Goal: Check status: Check status

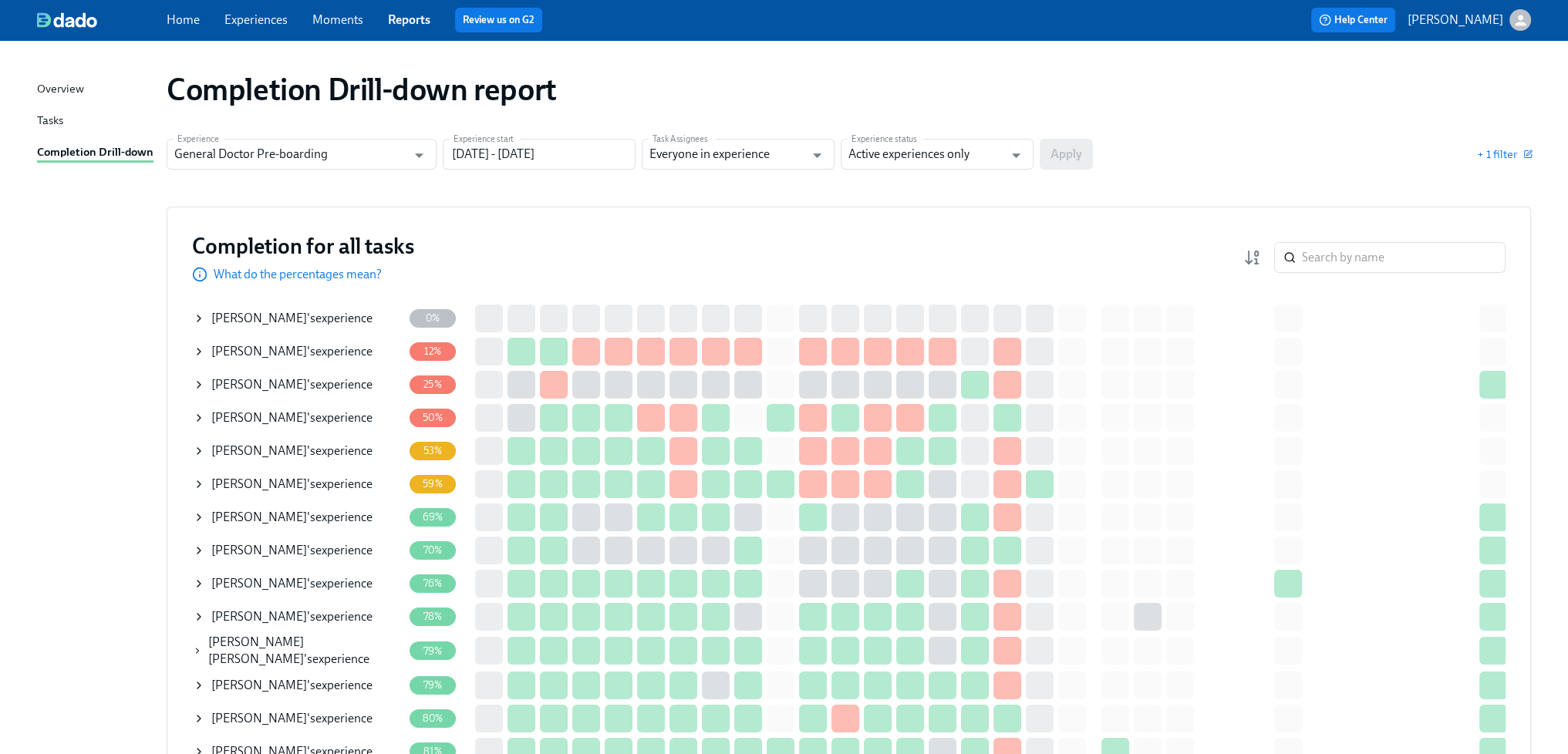
click at [316, 311] on div "[PERSON_NAME] 's experience" at bounding box center [292, 318] width 161 height 17
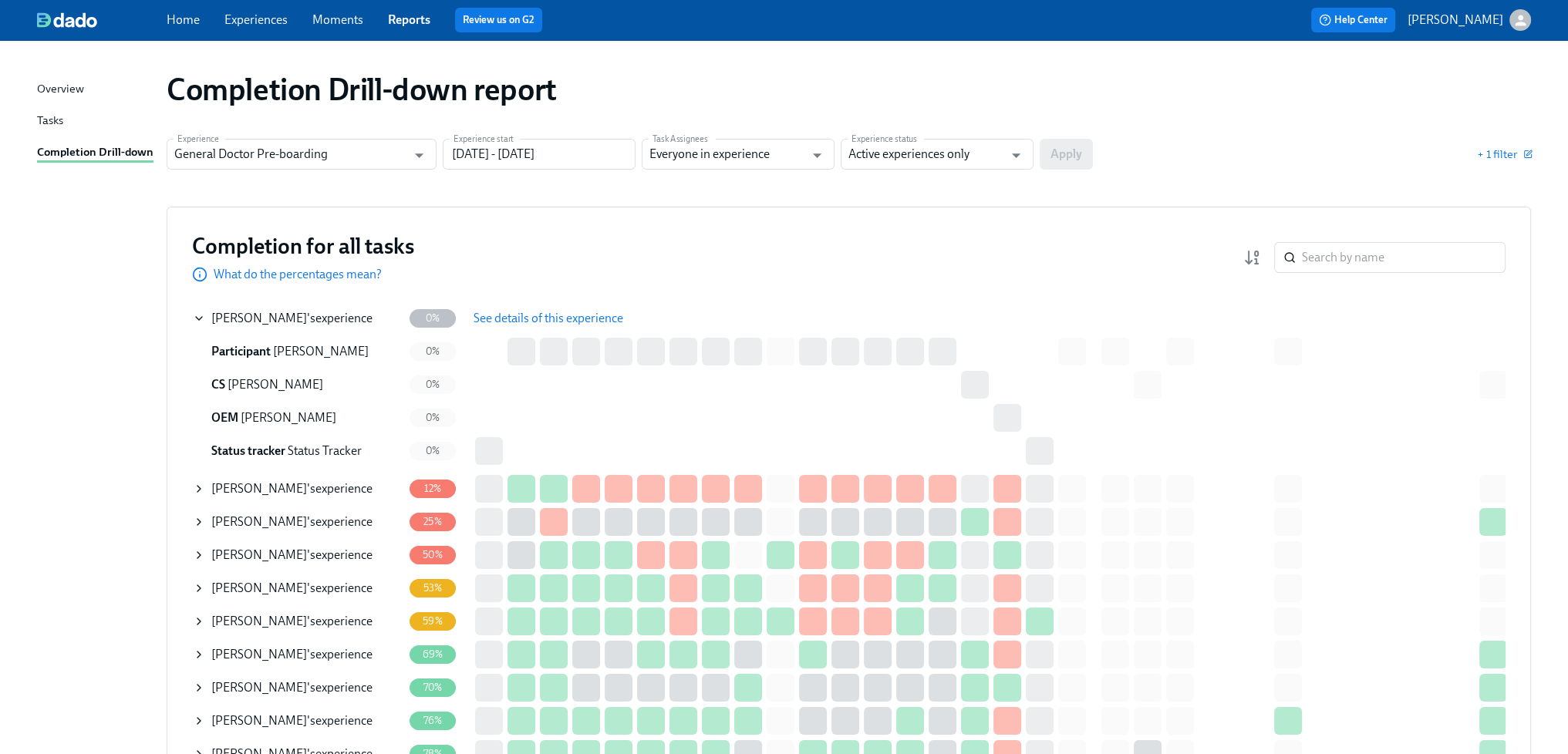
click at [500, 314] on span "See details of this experience" at bounding box center [548, 318] width 150 height 15
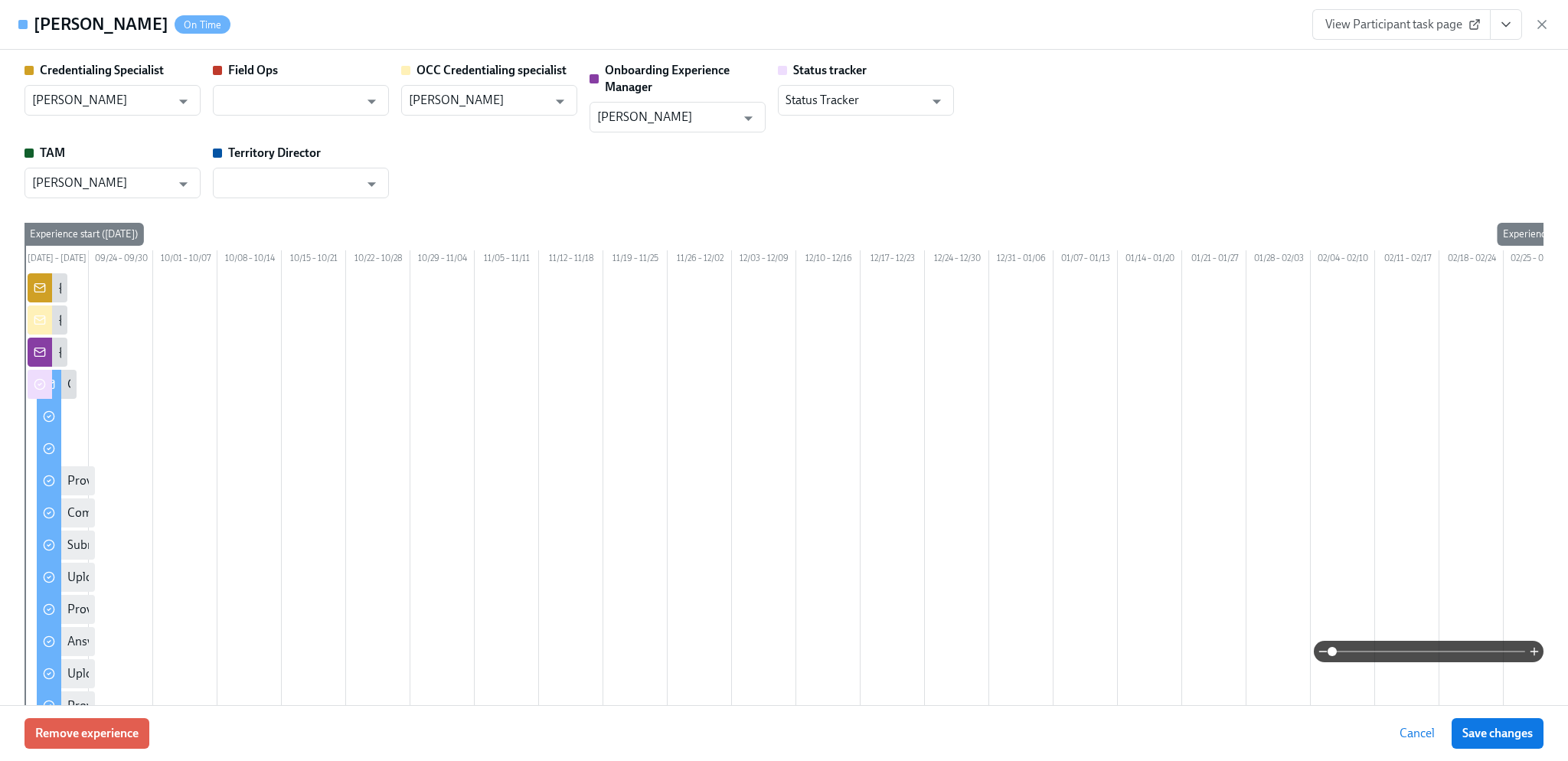
type input "[PERSON_NAME]"
type input "Christine Cardamone"
type input "[PERSON_NAME]"
type input "Status Tracker"
type input "Amanda Ryan"
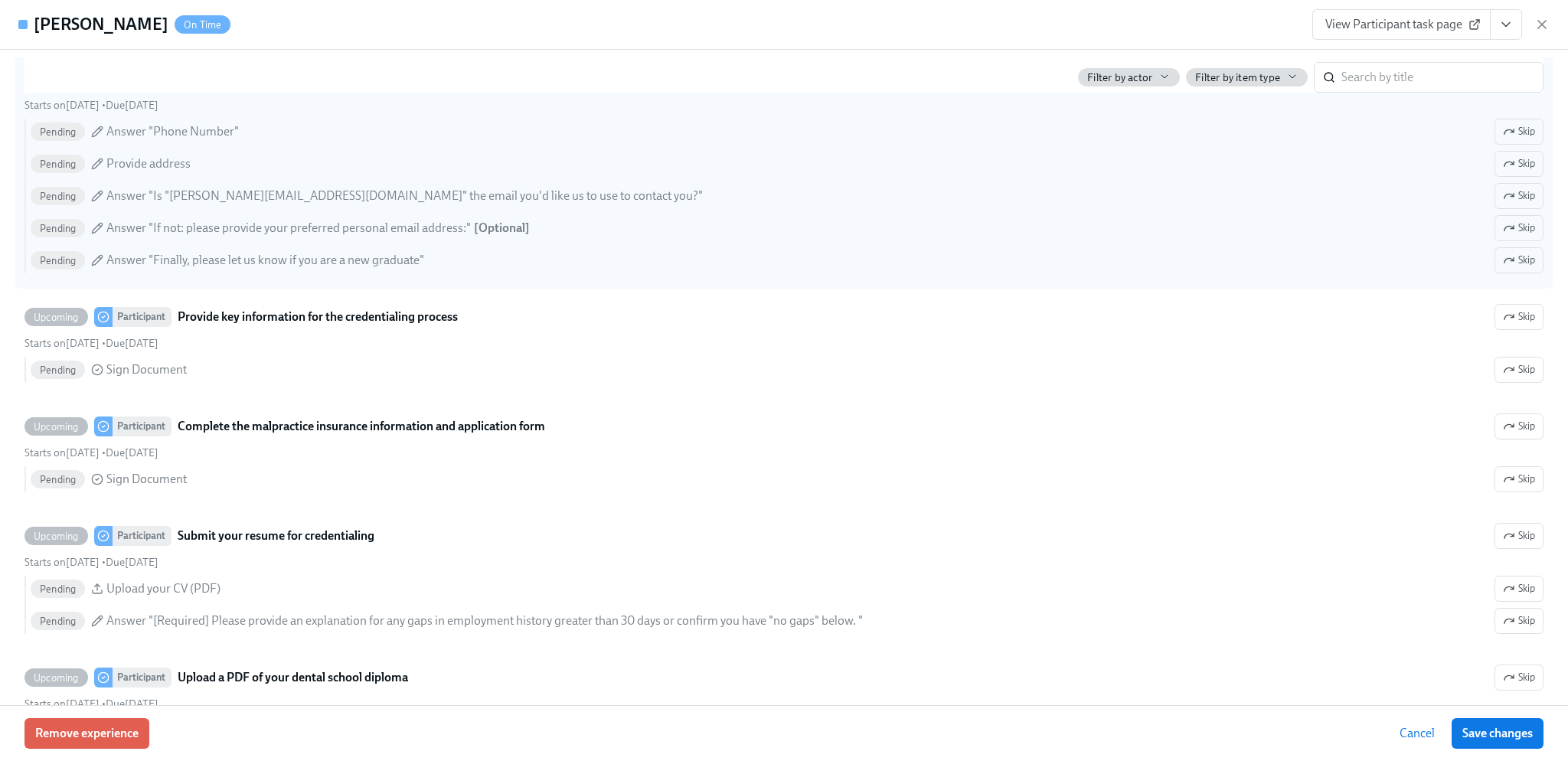
scroll to position [1838, 0]
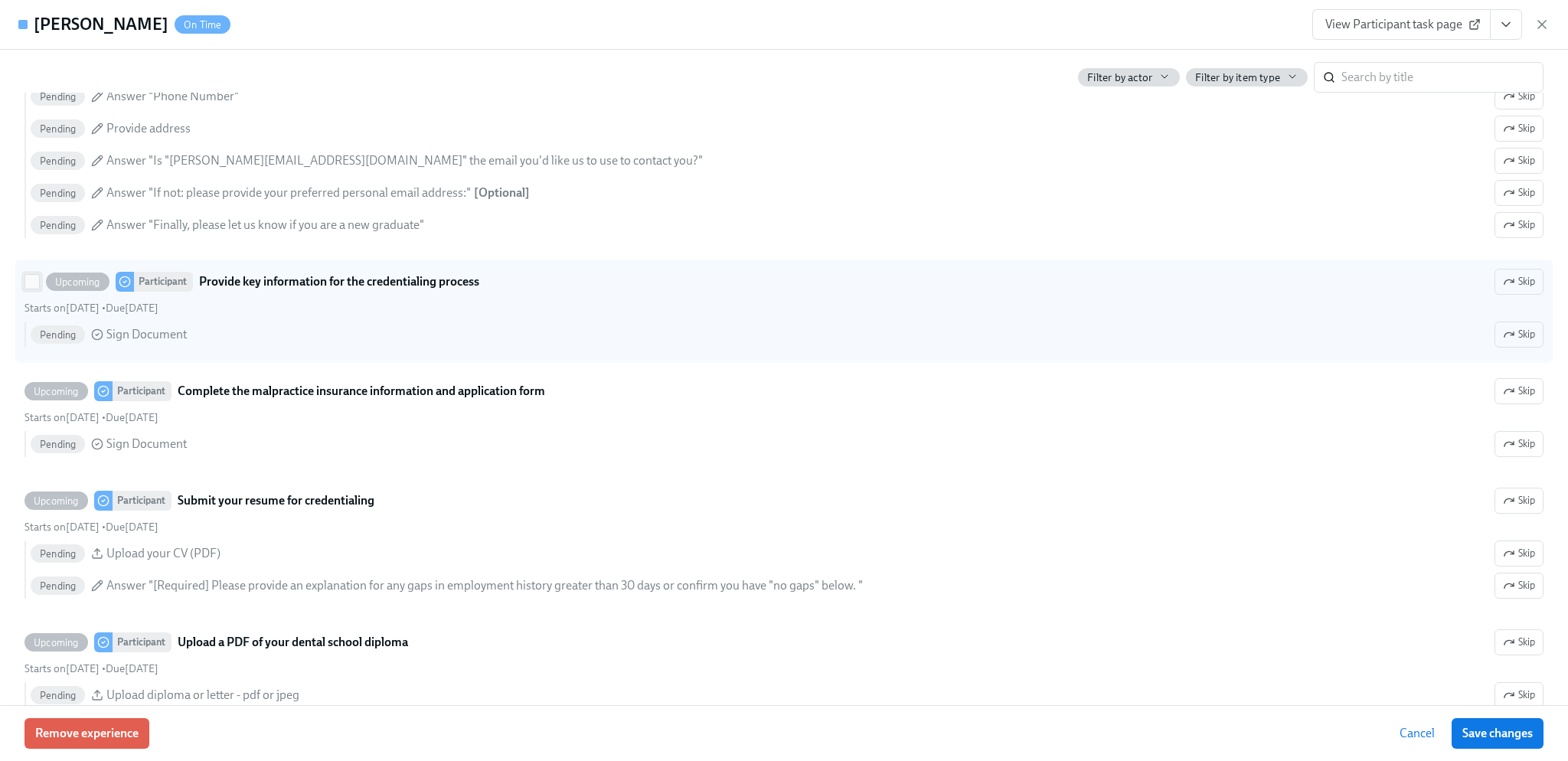
click at [31, 289] on input "Upcoming Participant Provide key information for the credentialing process Skip…" at bounding box center [32, 281] width 13 height 13
checkbox input "true"
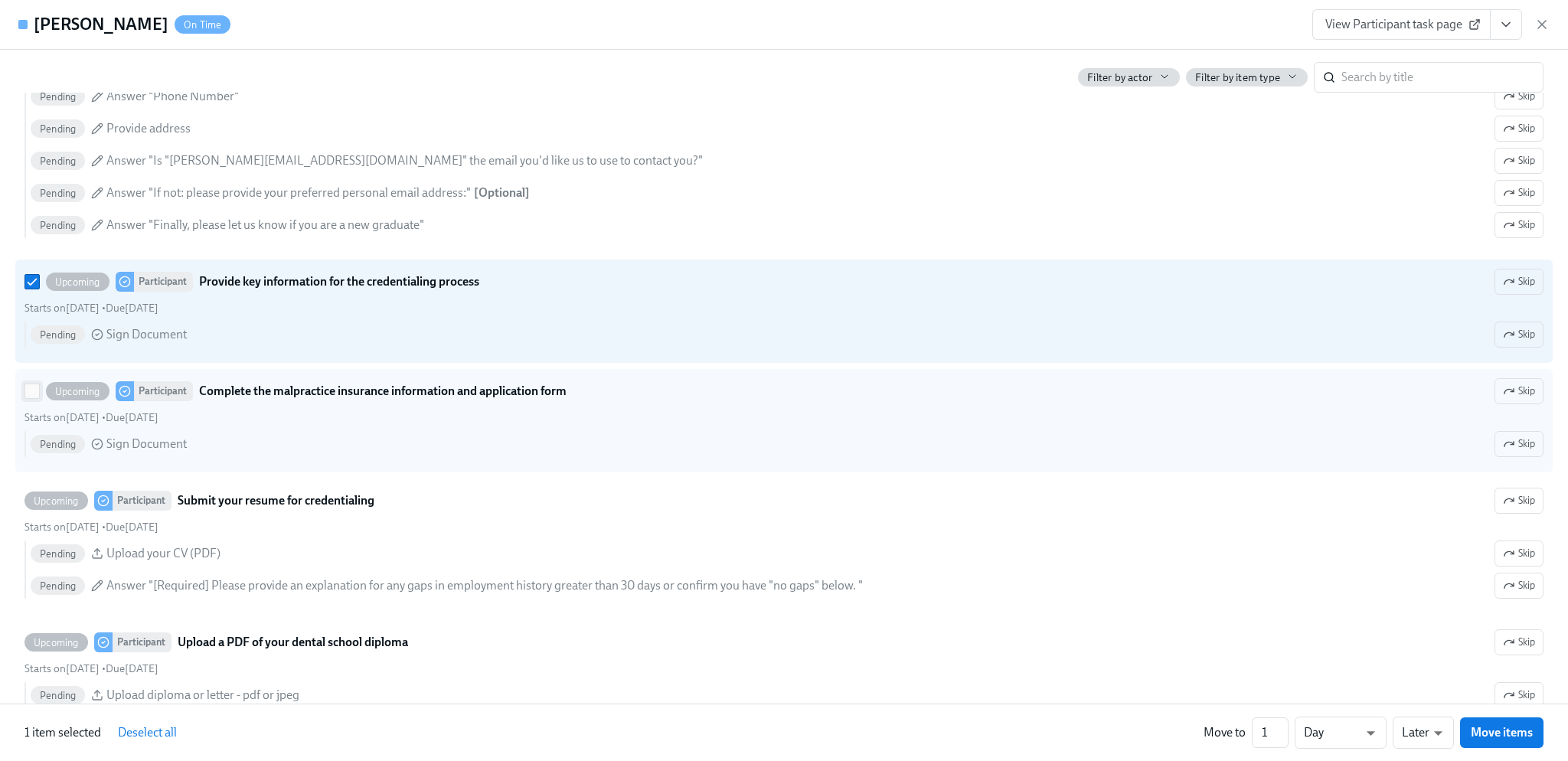
click at [31, 398] on input "Upcoming Participant Complete the malpractice insurance information and applica…" at bounding box center [32, 391] width 13 height 13
checkbox input "true"
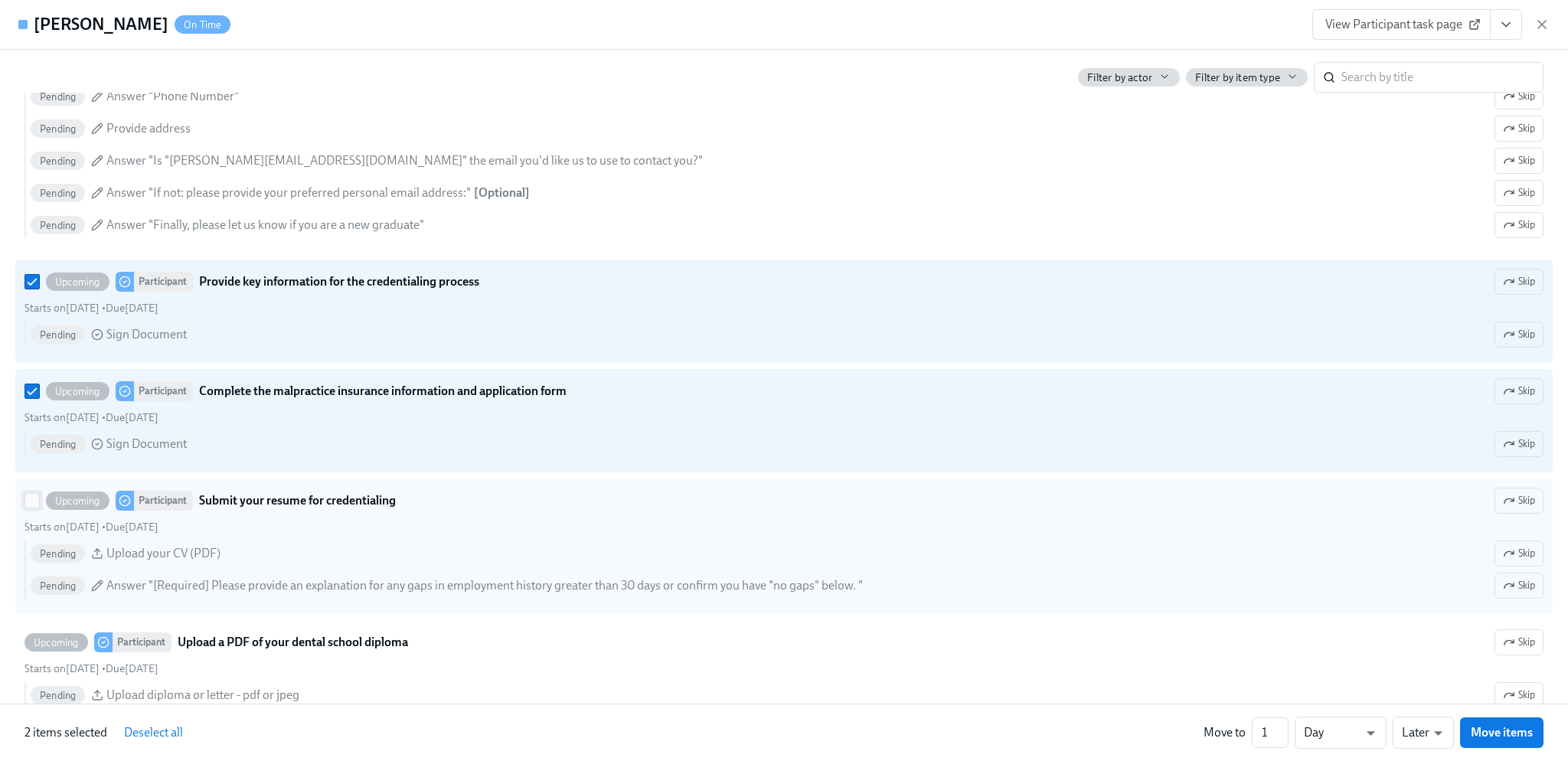
click at [28, 508] on input "Upcoming Participant Submit your resume for credentialing Skip Starts on Septem…" at bounding box center [32, 500] width 13 height 13
checkbox input "true"
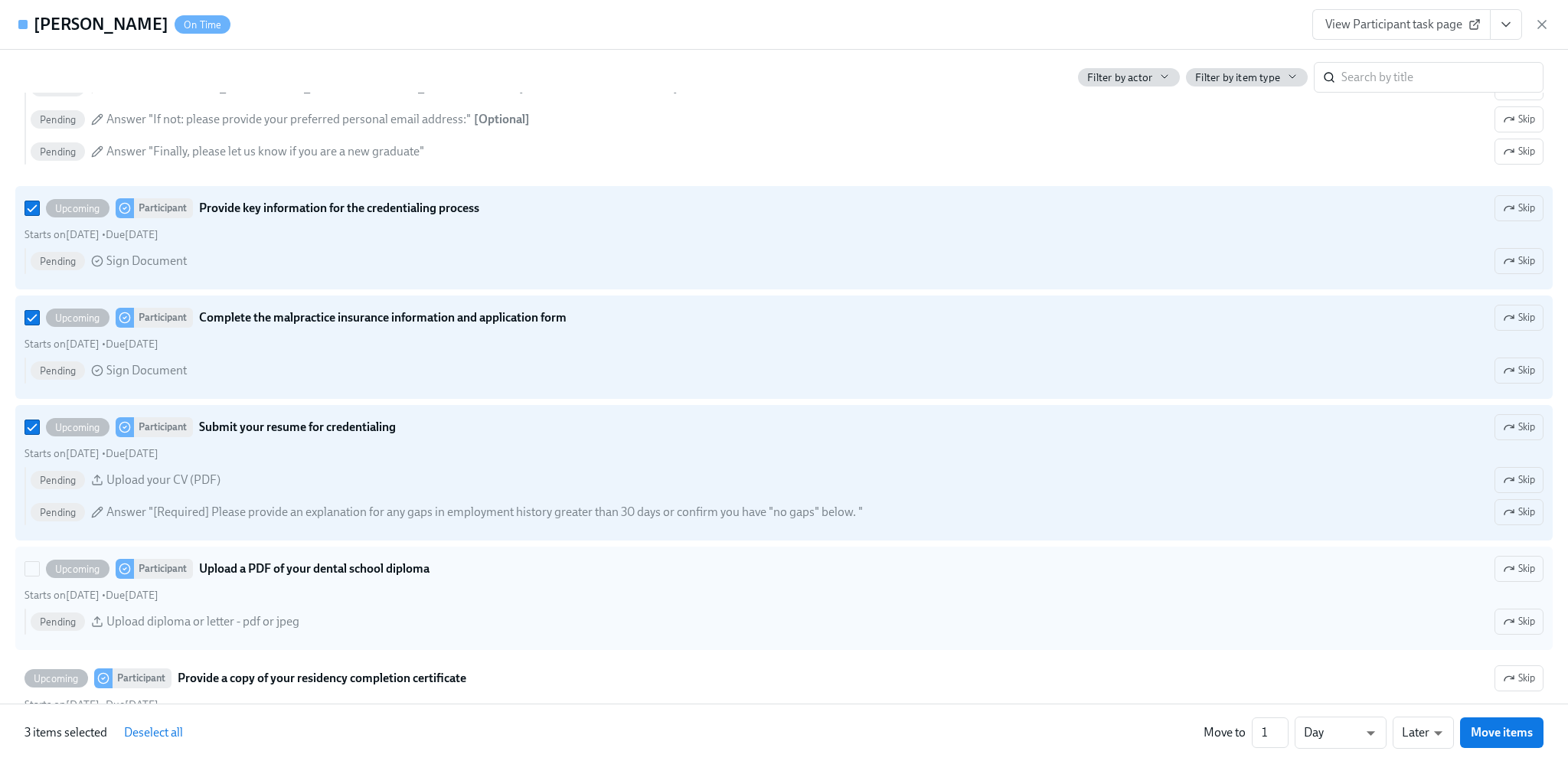
scroll to position [1990, 0]
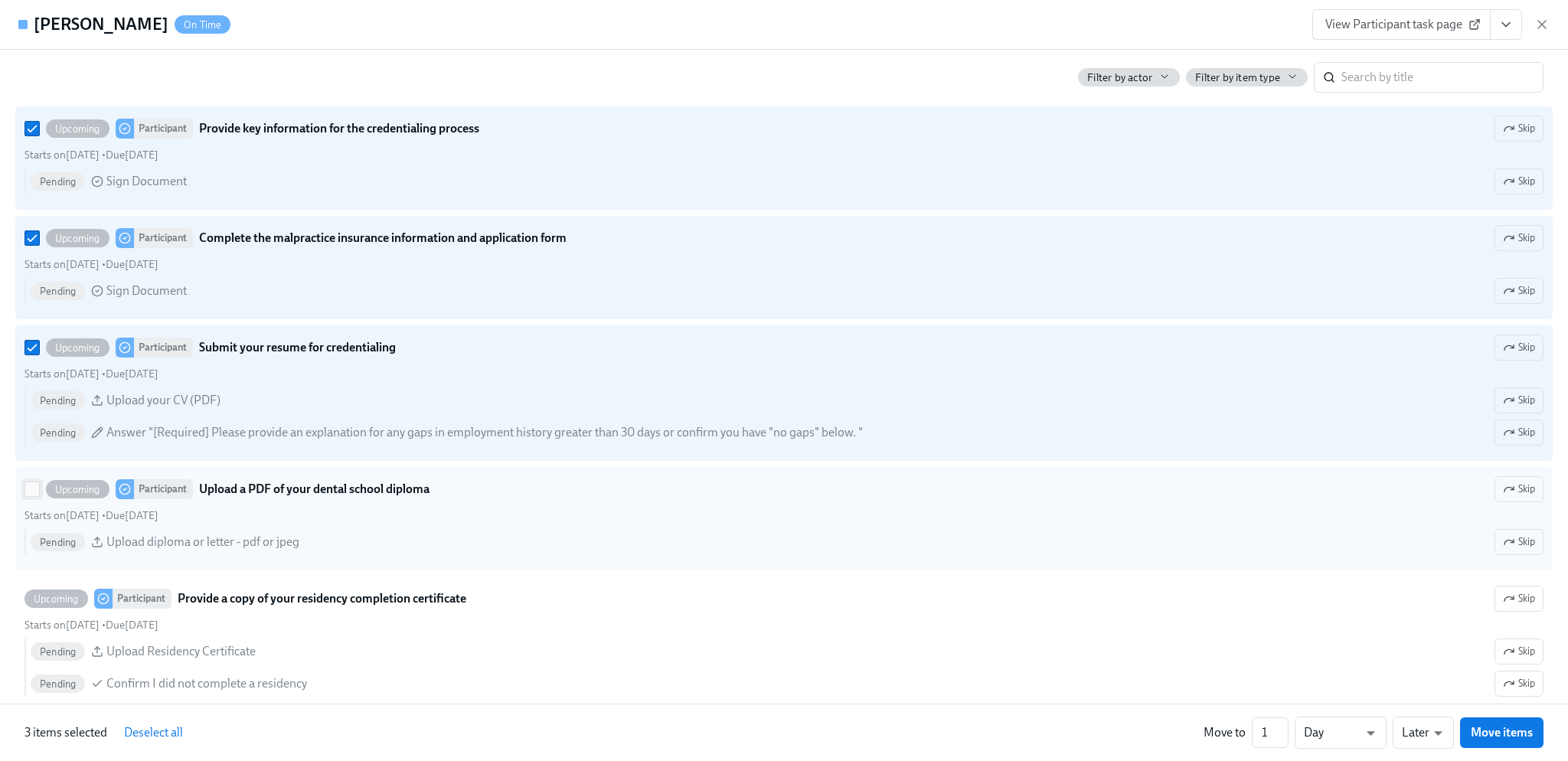
click at [28, 496] on input "Upcoming Participant Upload a PDF of your dental school diploma Skip Starts on …" at bounding box center [32, 489] width 13 height 13
checkbox input "true"
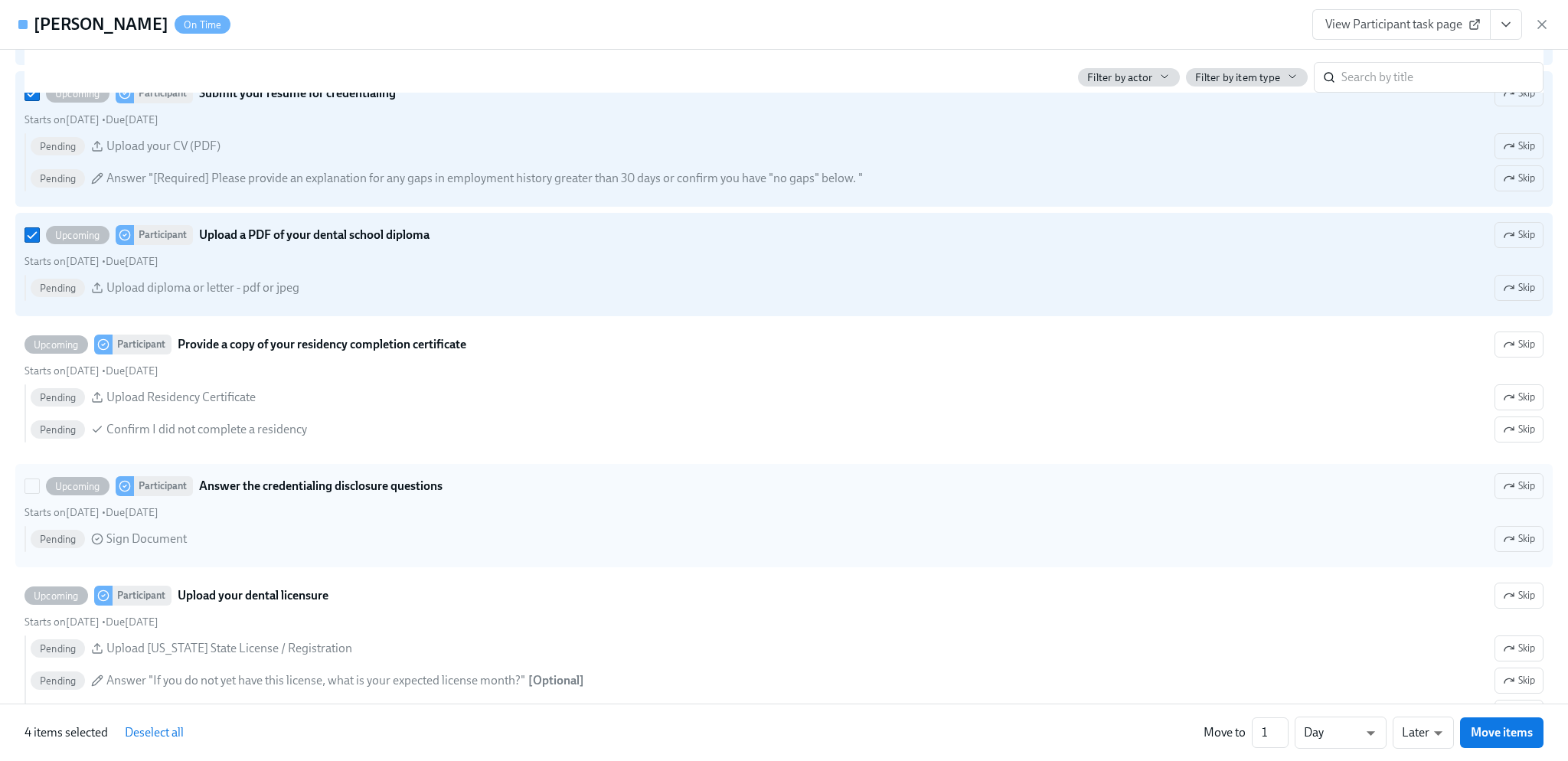
scroll to position [2296, 0]
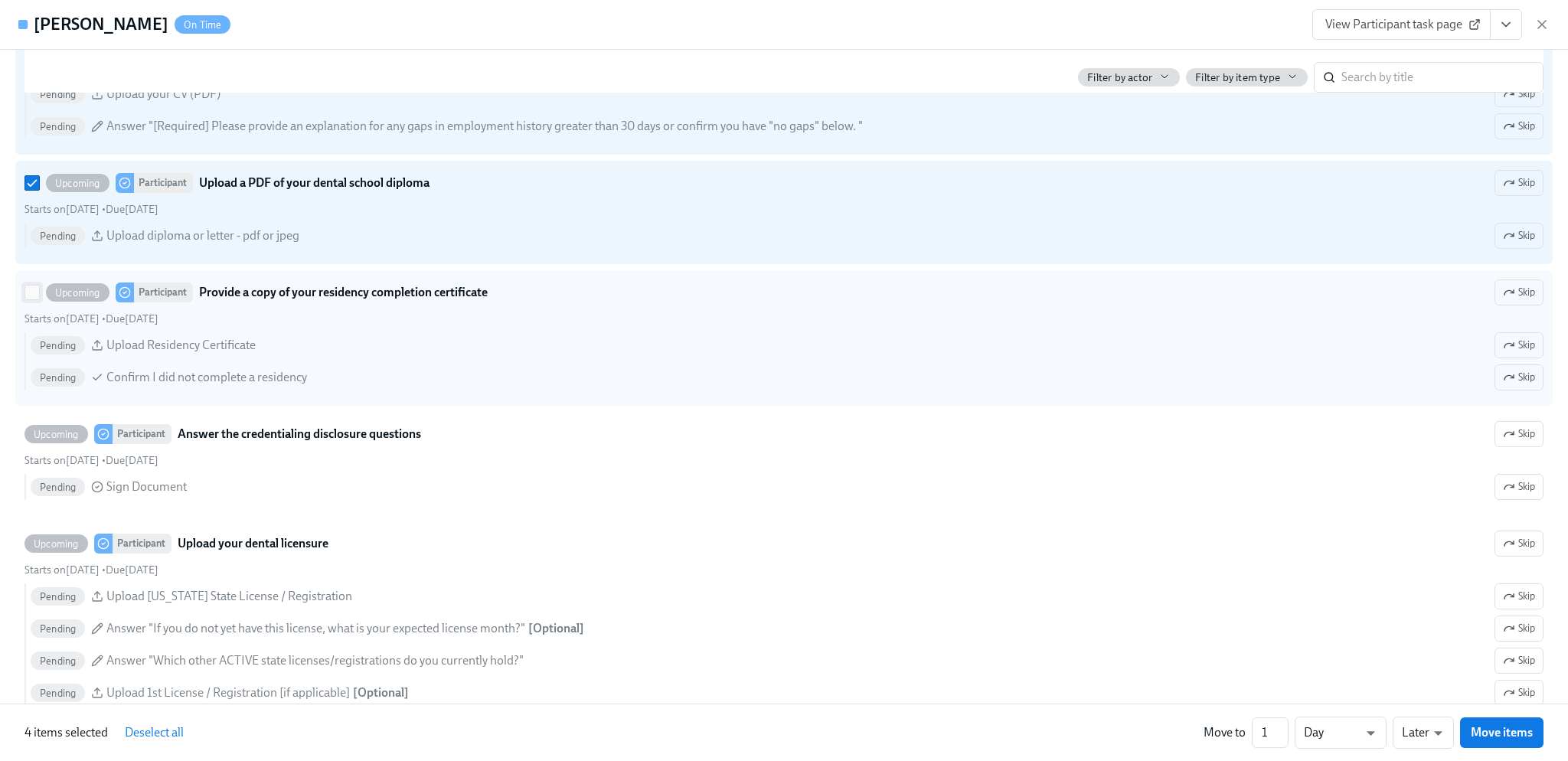
click at [34, 299] on input "Upcoming Participant Provide a copy of your residency completion certificate Sk…" at bounding box center [32, 292] width 13 height 13
checkbox input "true"
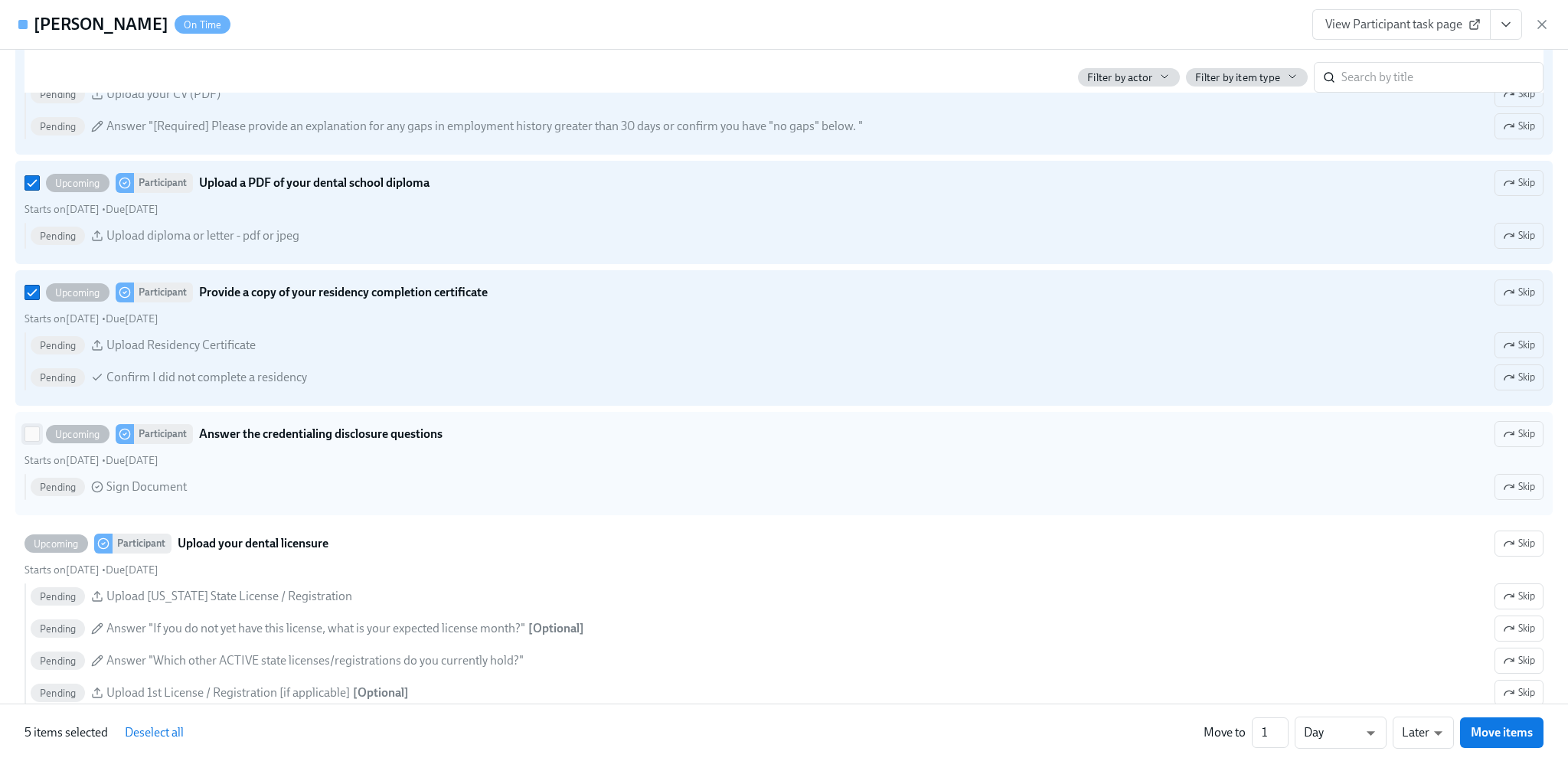
click at [30, 441] on input "Upcoming Participant Answer the credentialing disclosure questions Skip Starts …" at bounding box center [32, 434] width 13 height 13
checkbox input "true"
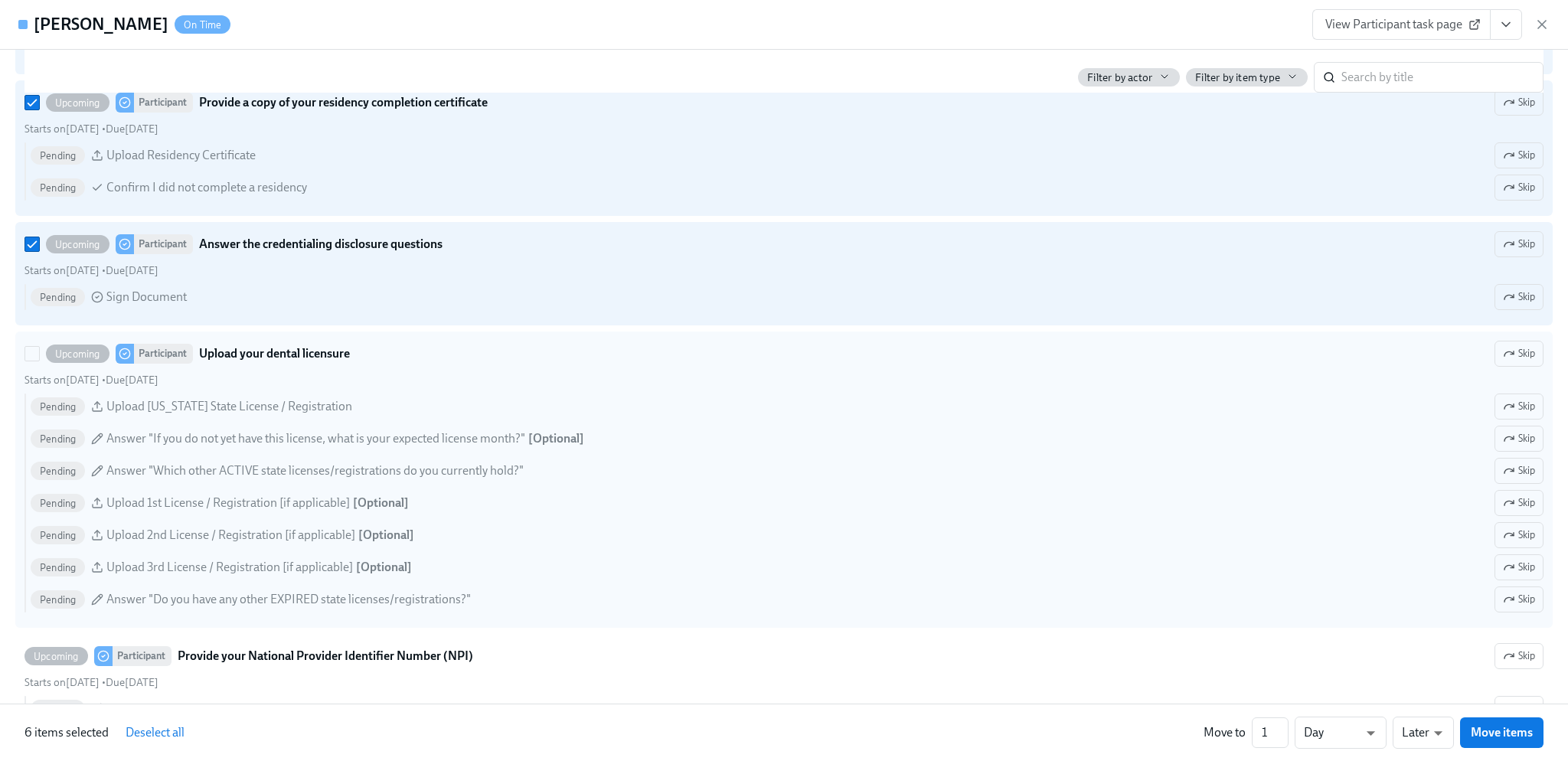
scroll to position [2527, 0]
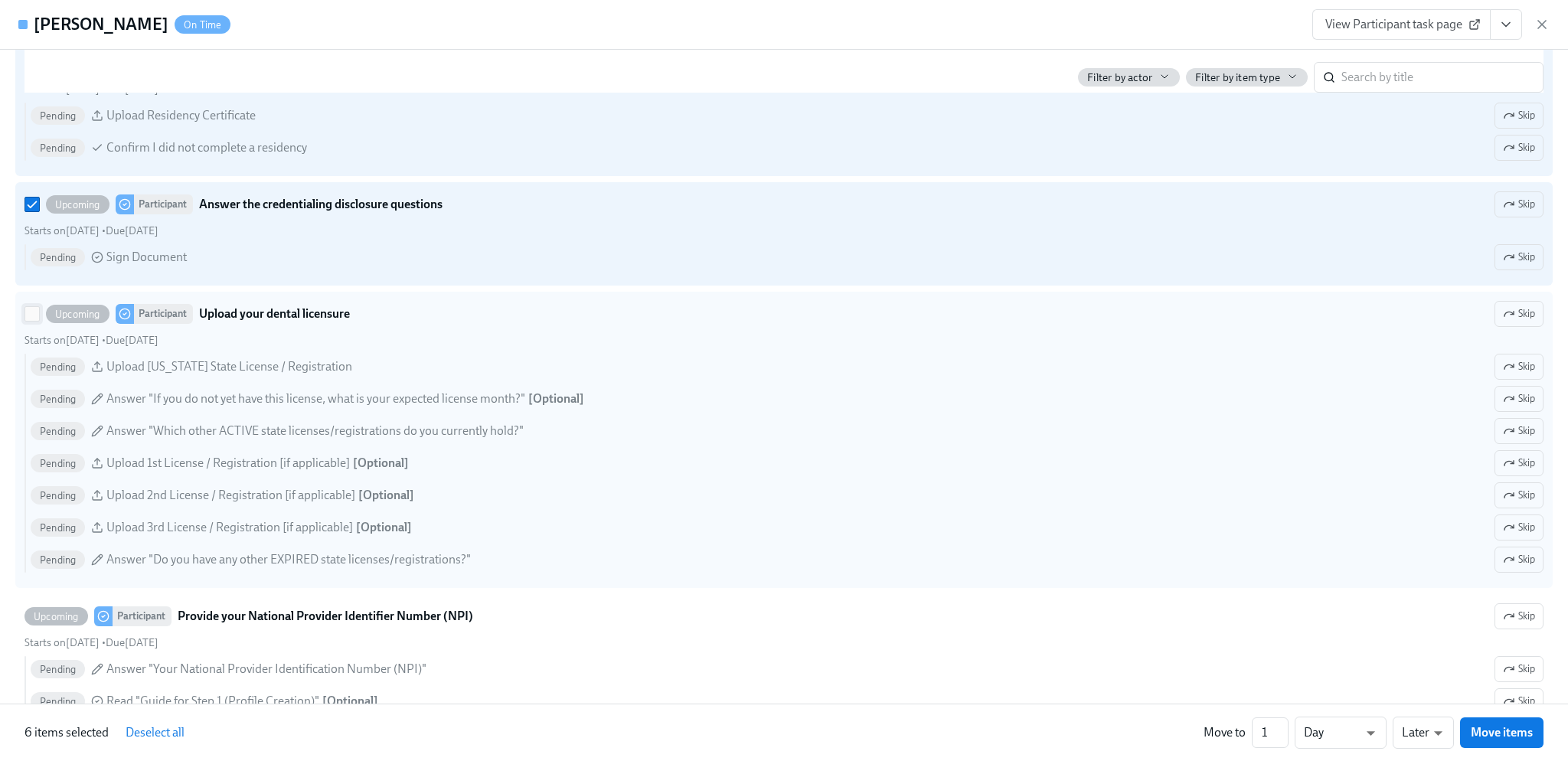
click at [36, 320] on input "Upcoming Participant Upload your dental licensure Skip Starts on September 18th…" at bounding box center [32, 313] width 13 height 13
checkbox input "true"
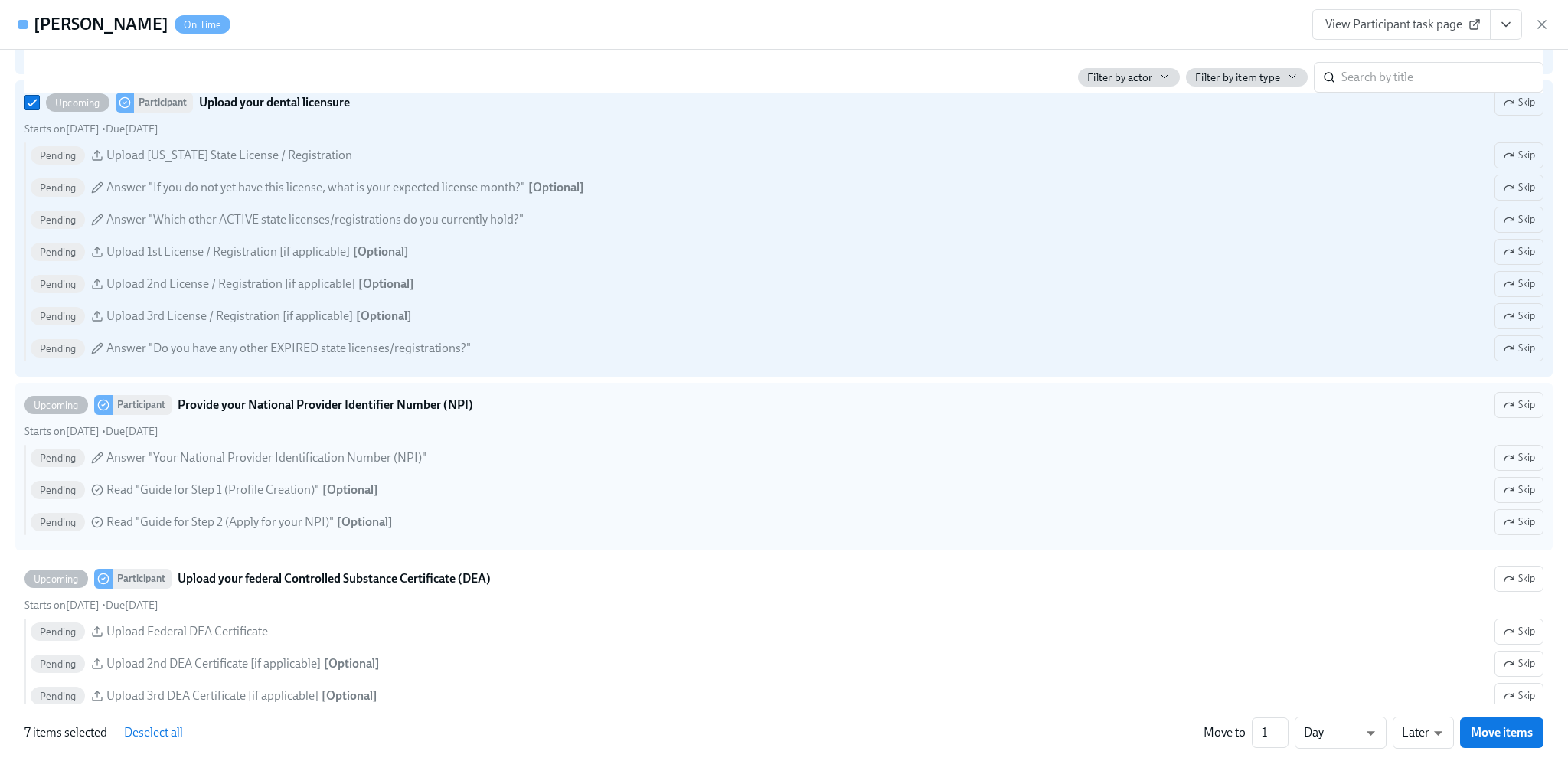
scroll to position [2756, 0]
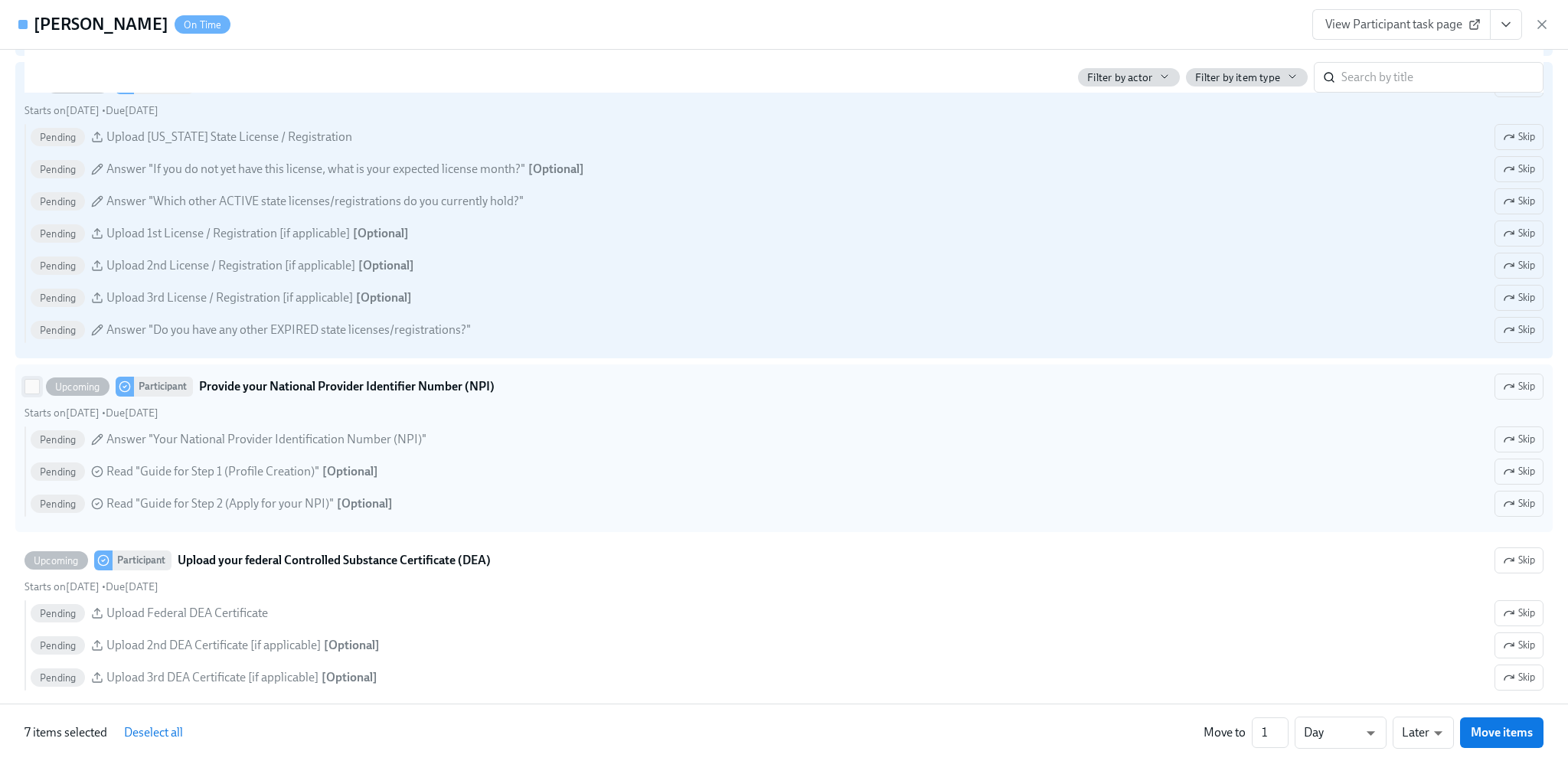
click at [34, 393] on input "Upcoming Participant Provide your National Provider Identifier Number (NPI) Ski…" at bounding box center [32, 386] width 13 height 13
checkbox input "true"
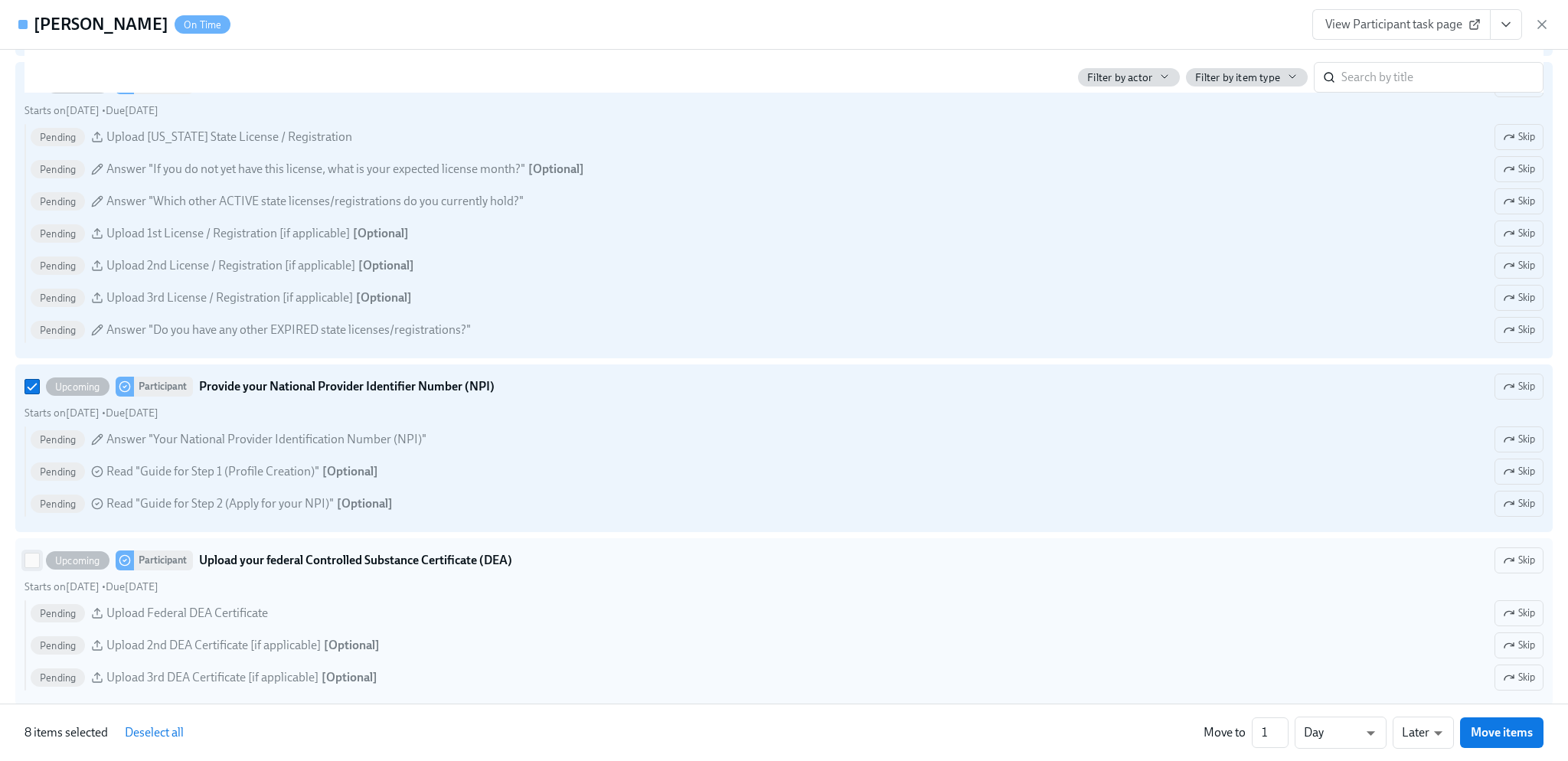
click at [34, 567] on input "Upcoming Participant Upload your federal Controlled Substance Certificate (DEA)…" at bounding box center [32, 560] width 13 height 13
checkbox input "true"
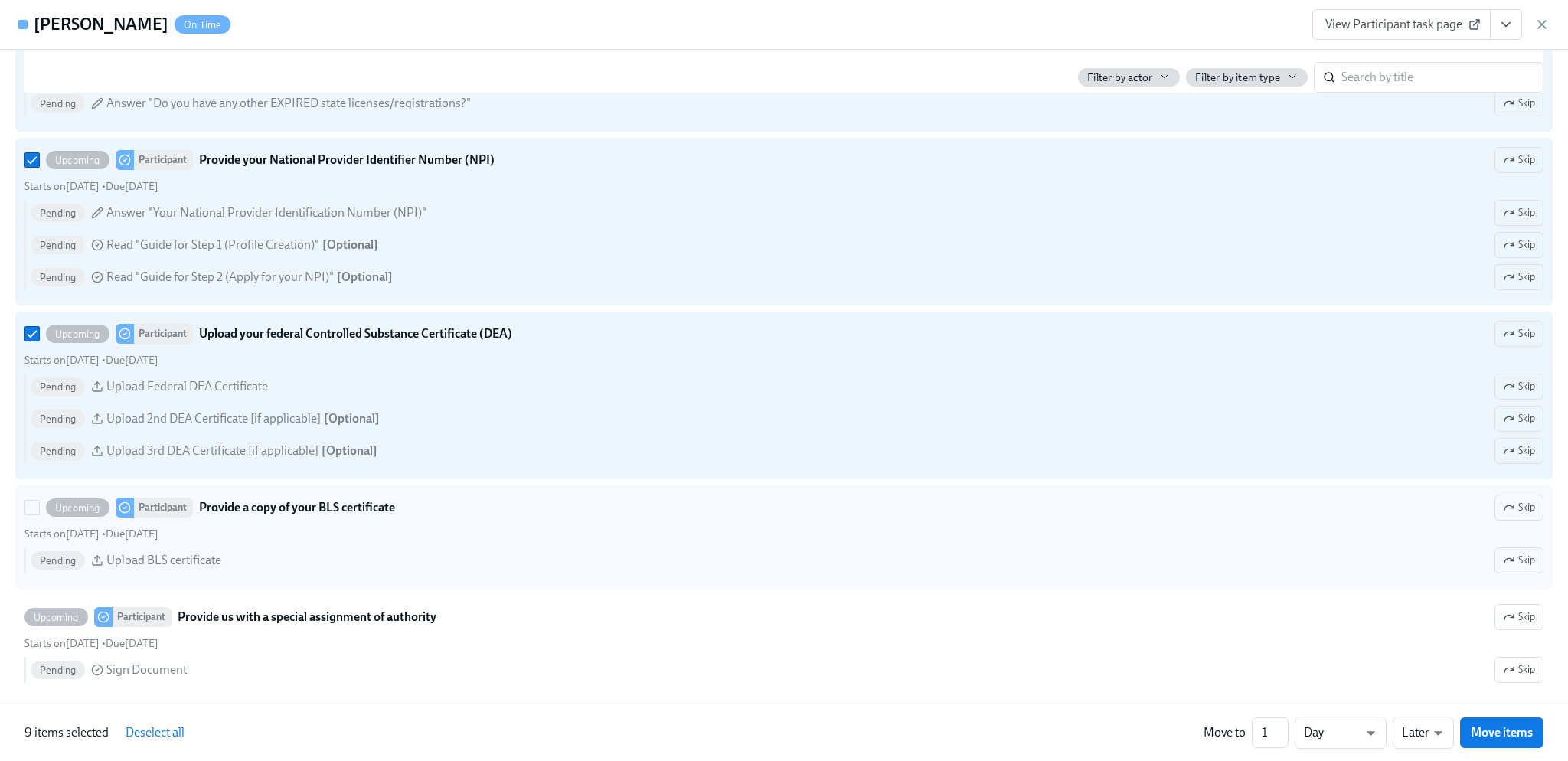
scroll to position [2985, 0]
click at [32, 511] on input "Upcoming Participant Provide a copy of your BLS certificate Skip Starts on Sept…" at bounding box center [32, 504] width 13 height 13
checkbox input "true"
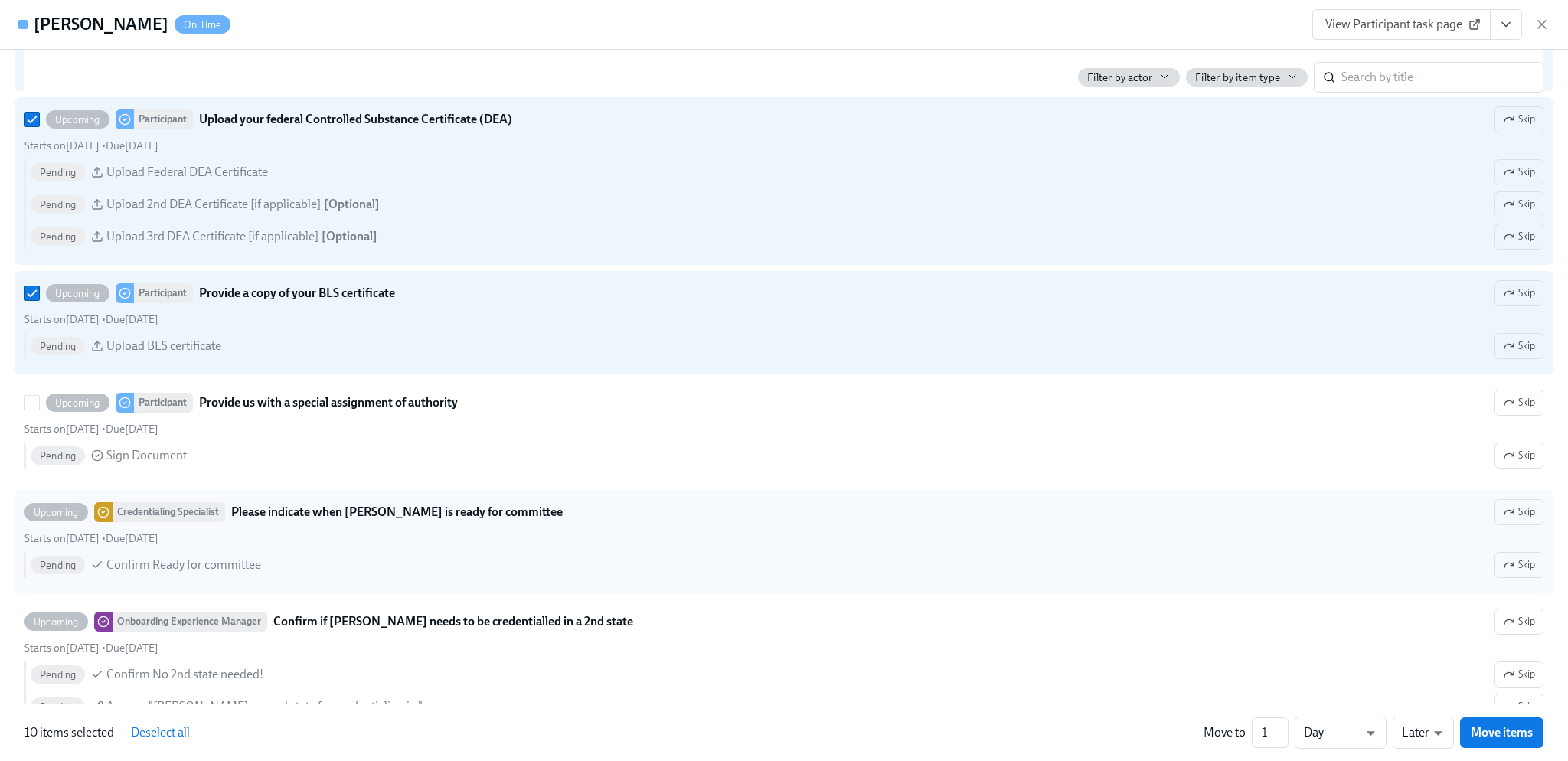
scroll to position [3215, 0]
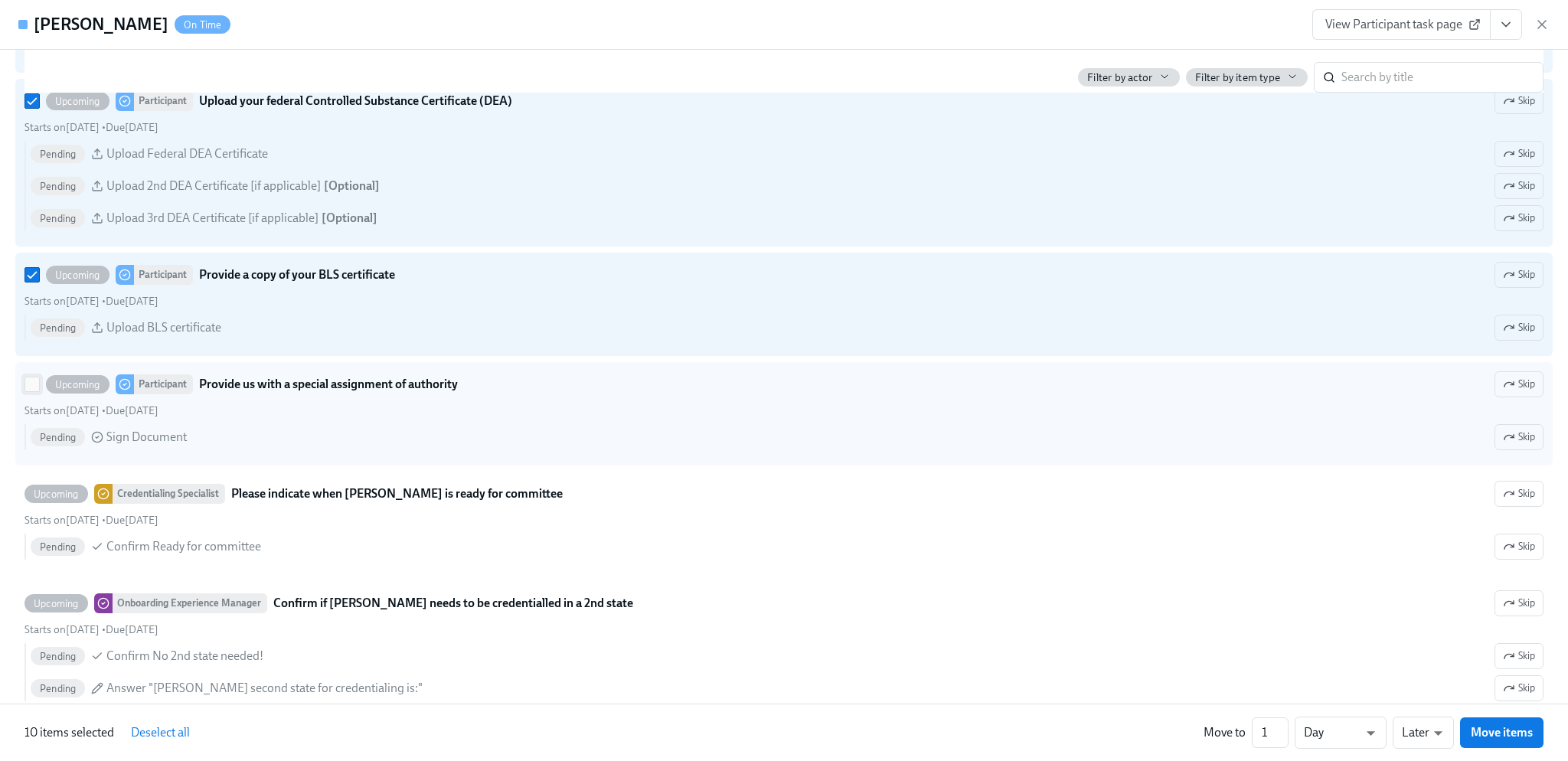
click at [33, 392] on input "Upcoming Participant Provide us with a special assignment of authority Skip Sta…" at bounding box center [32, 384] width 13 height 13
checkbox input "true"
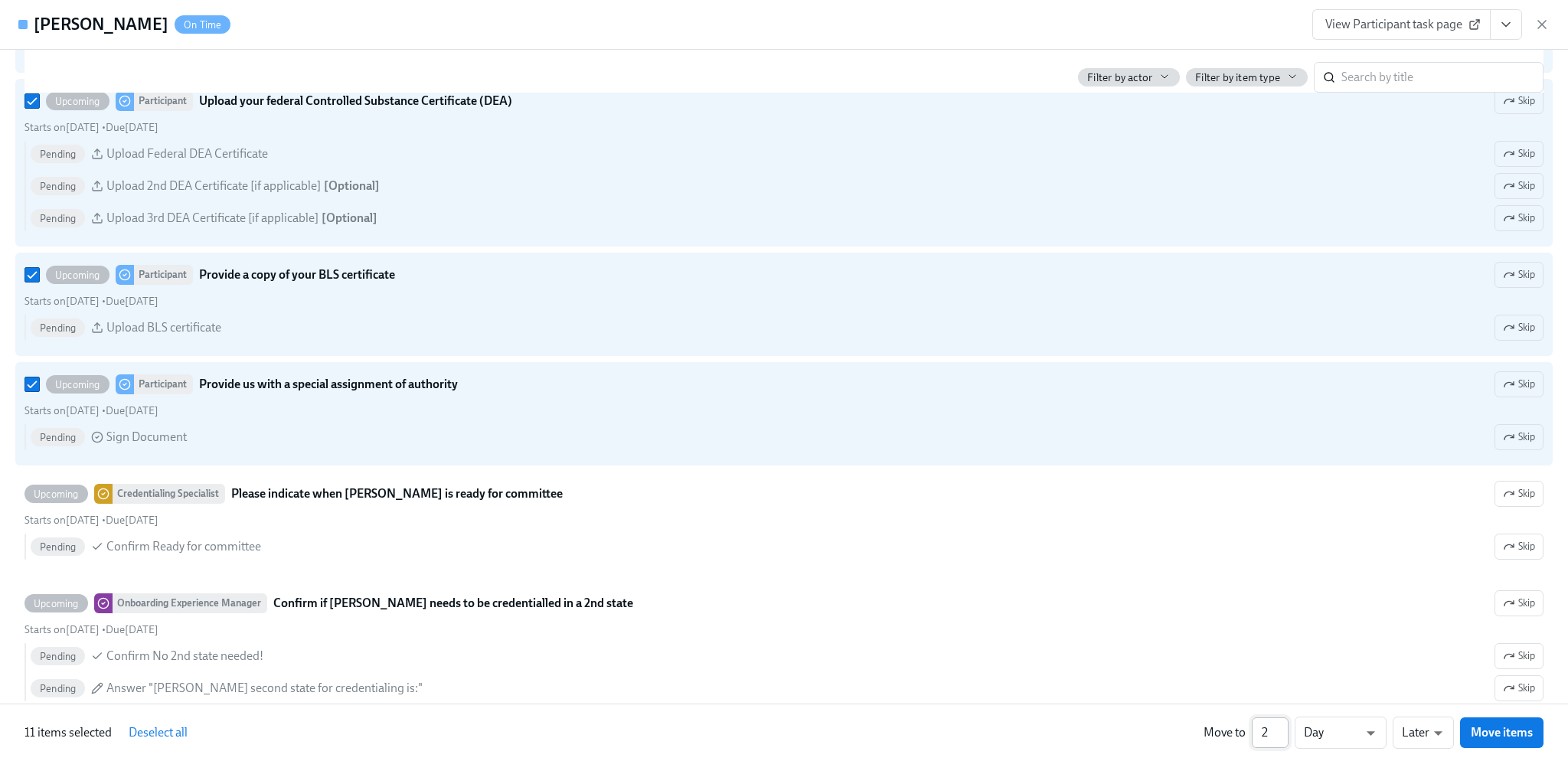
type input "2"
click at [1283, 727] on input "2" at bounding box center [1270, 733] width 36 height 31
click at [1371, 736] on body "Home Experiences Moments Reports Review us on G2 Help Center Gregory Trone Over…" at bounding box center [784, 669] width 1568 height 1339
click at [1364, 732] on li "Weeks" at bounding box center [1340, 729] width 92 height 26
type input "w"
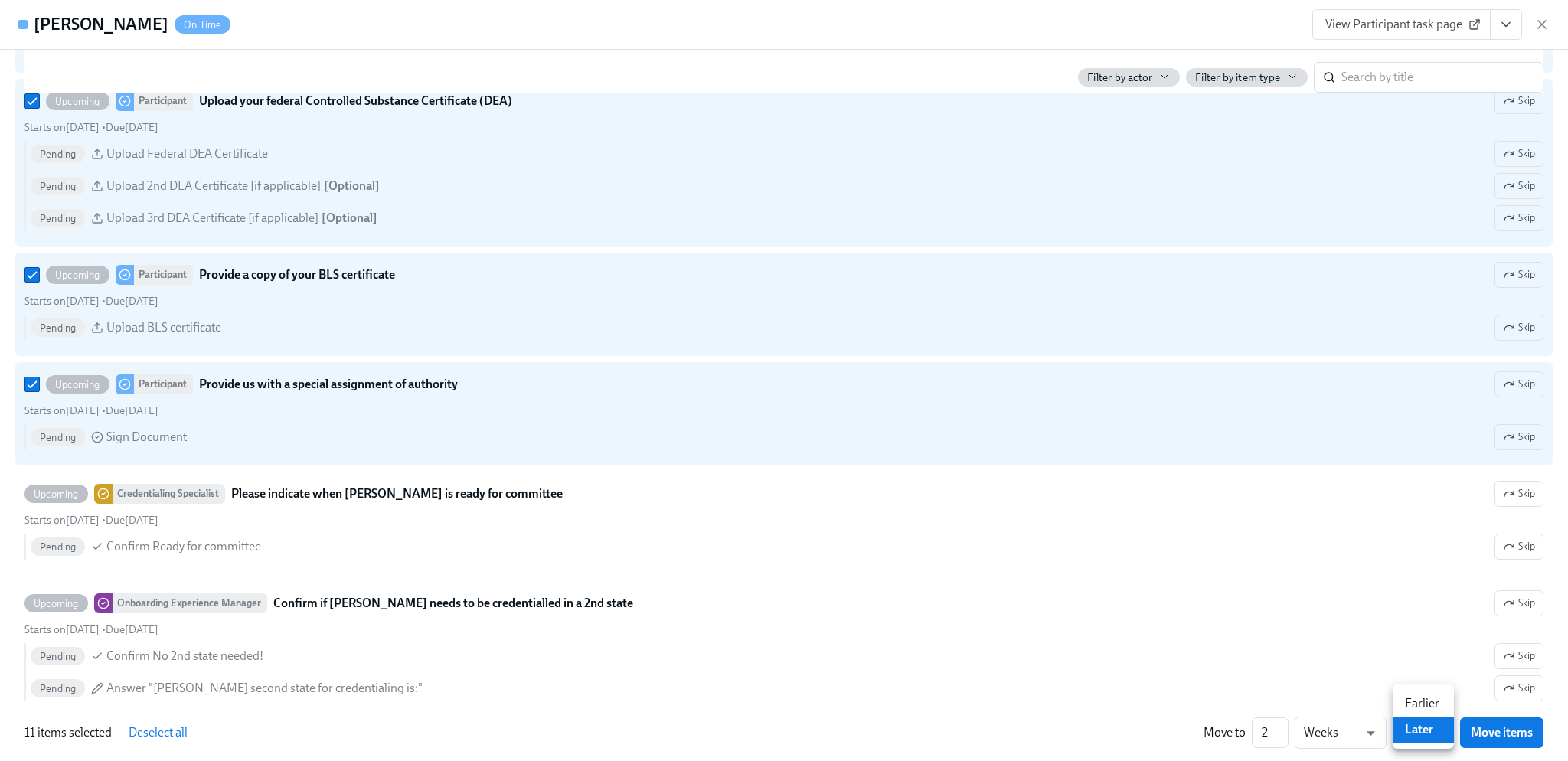
click at [1434, 736] on body "Home Experiences Moments Reports Review us on G2 Help Center Gregory Trone Over…" at bounding box center [784, 669] width 1568 height 1339
click at [1427, 700] on li "Earlier" at bounding box center [1422, 703] width 61 height 26
type input "earlier"
click at [1501, 737] on span "Move items" at bounding box center [1502, 732] width 62 height 15
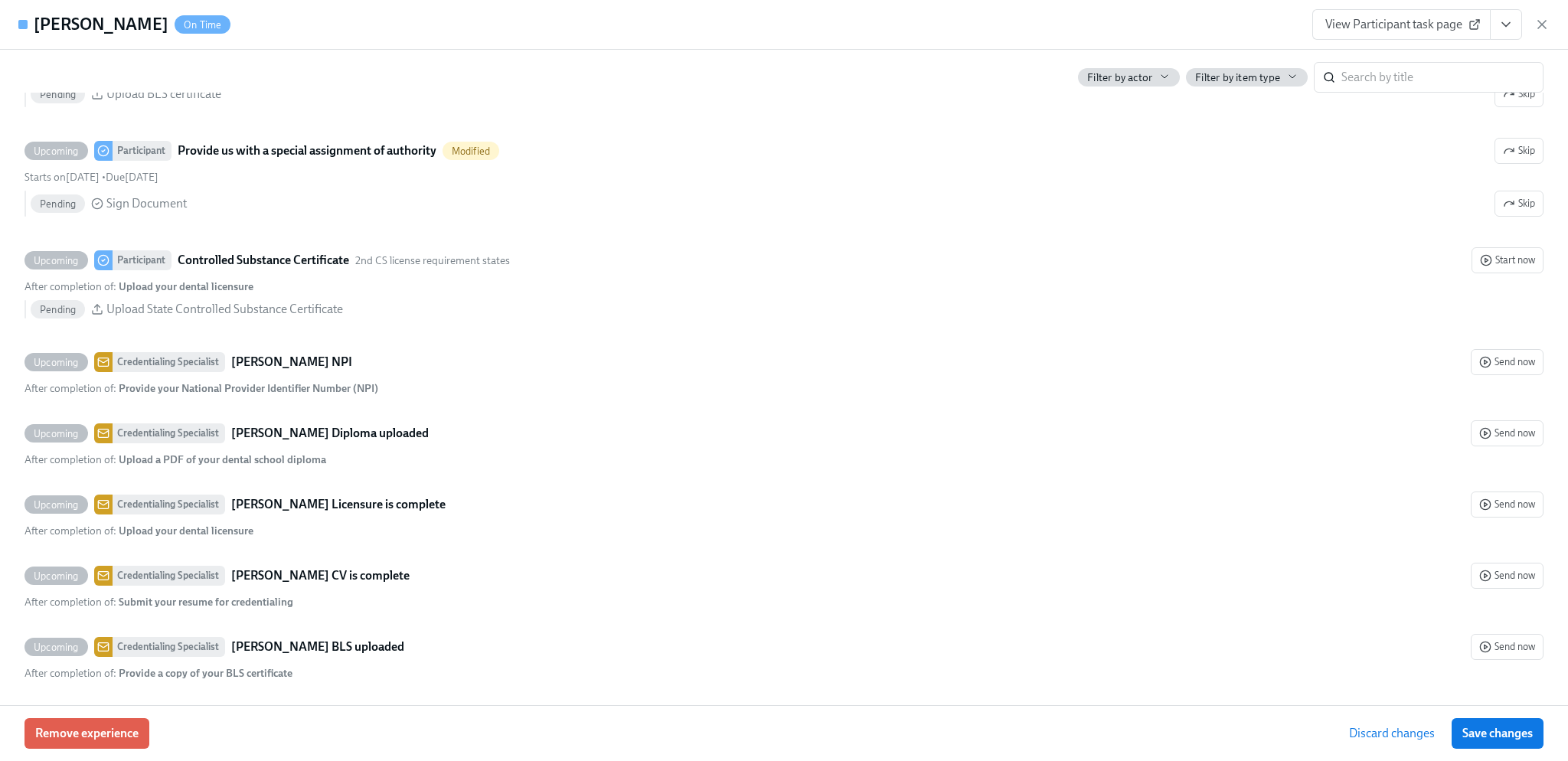
scroll to position [2527, 0]
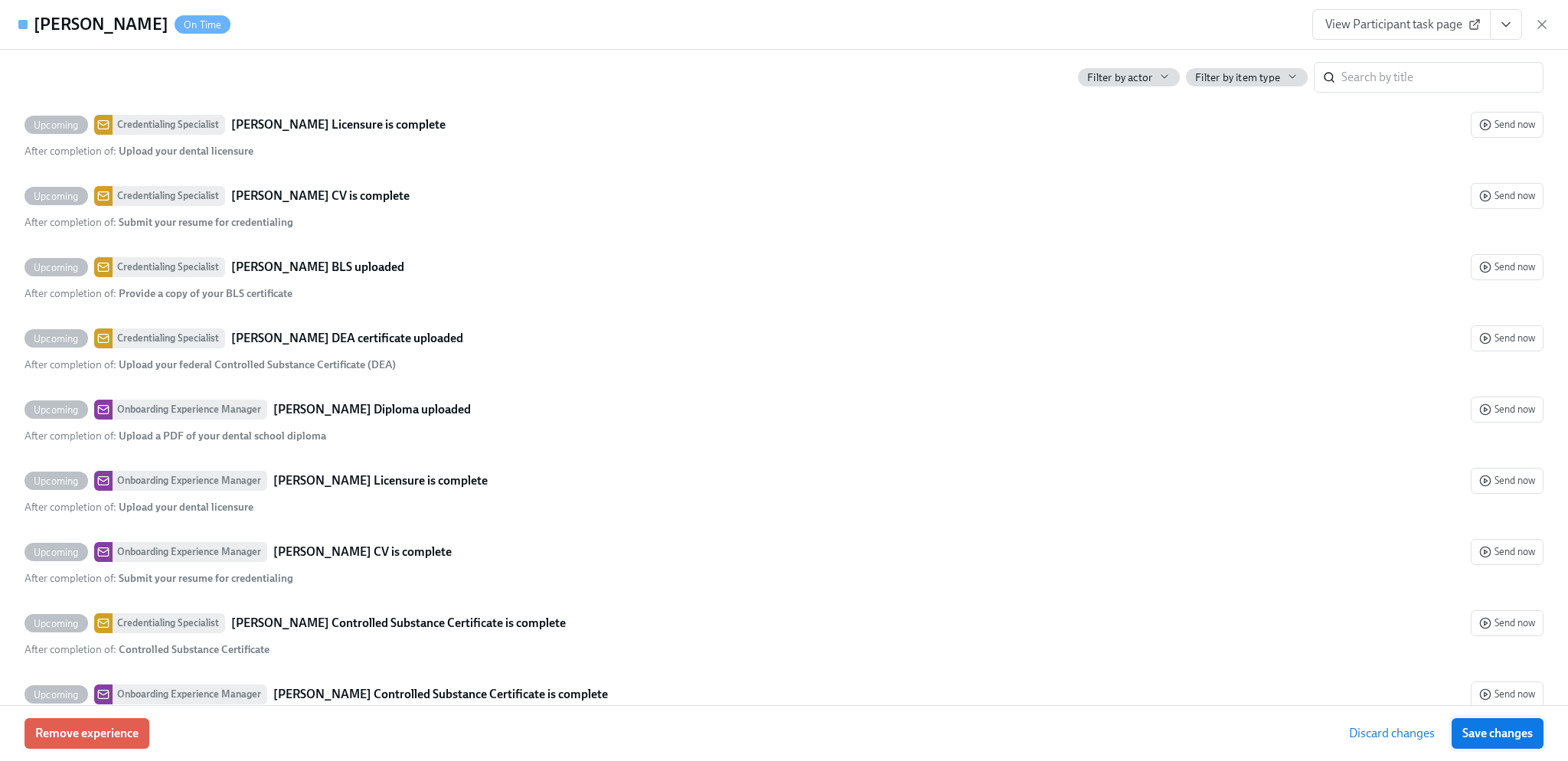
click at [1494, 726] on span "Save changes" at bounding box center [1497, 733] width 70 height 15
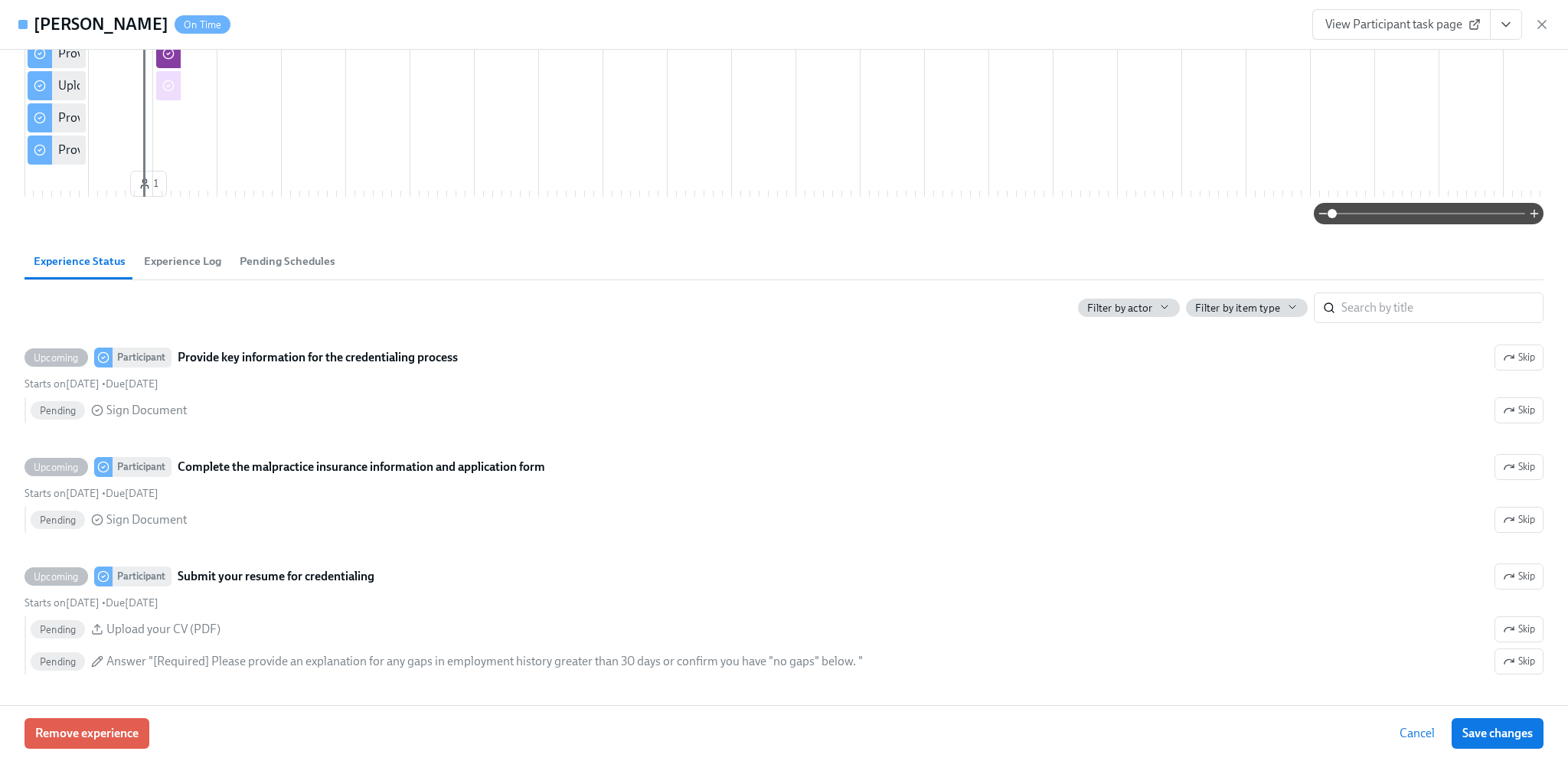
scroll to position [0, 0]
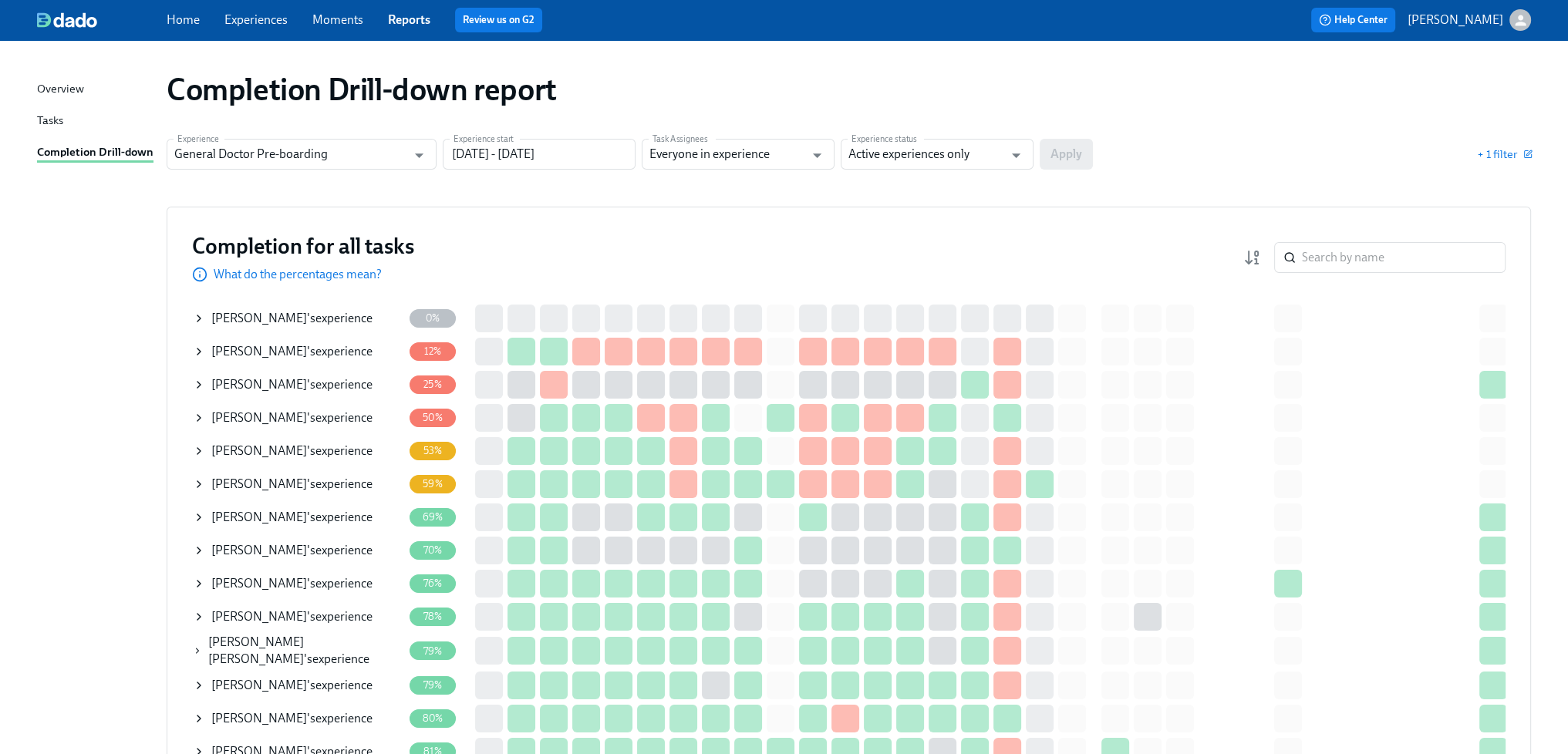
click at [333, 416] on div "[PERSON_NAME] 's experience" at bounding box center [292, 418] width 161 height 17
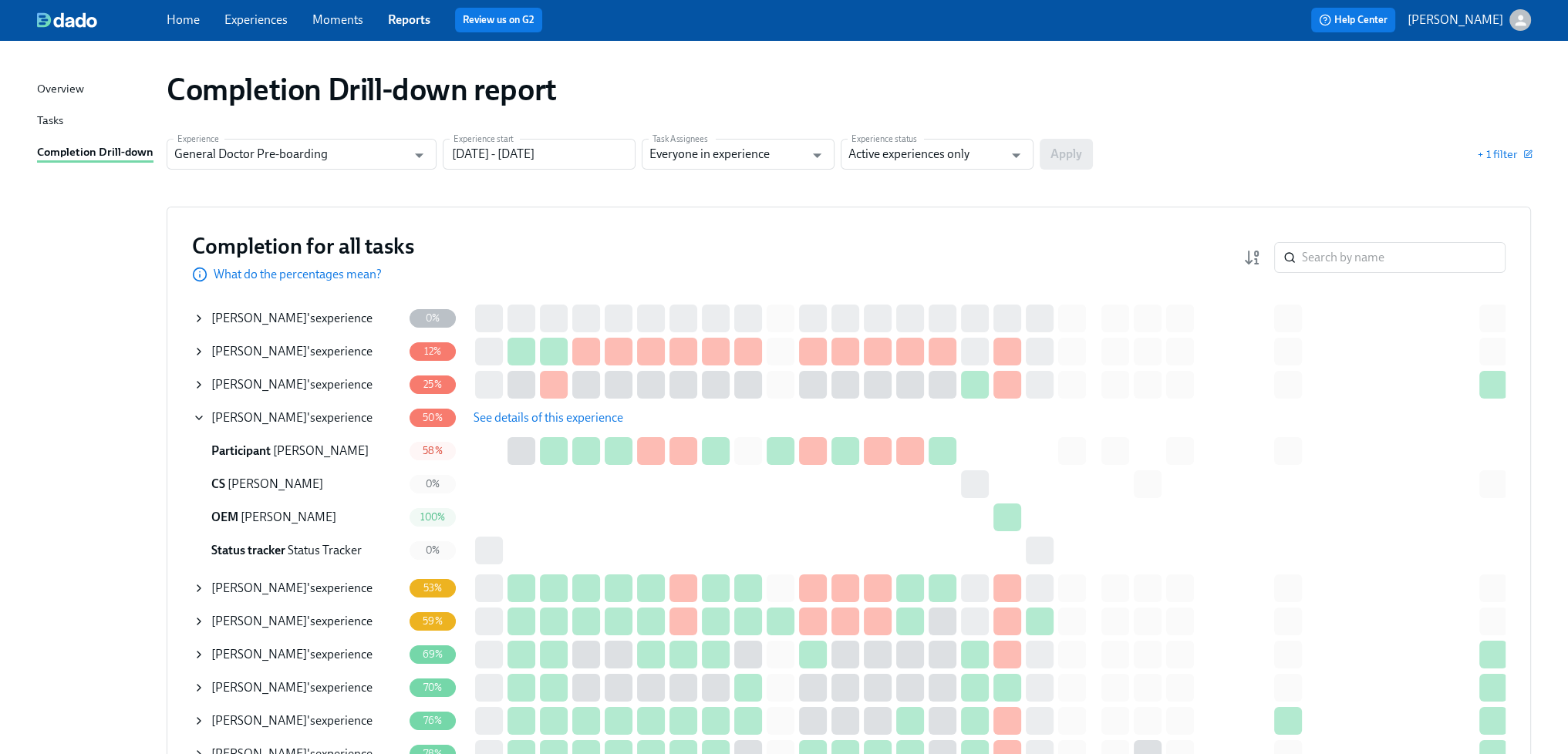
click at [528, 418] on span "See details of this experience" at bounding box center [548, 418] width 150 height 15
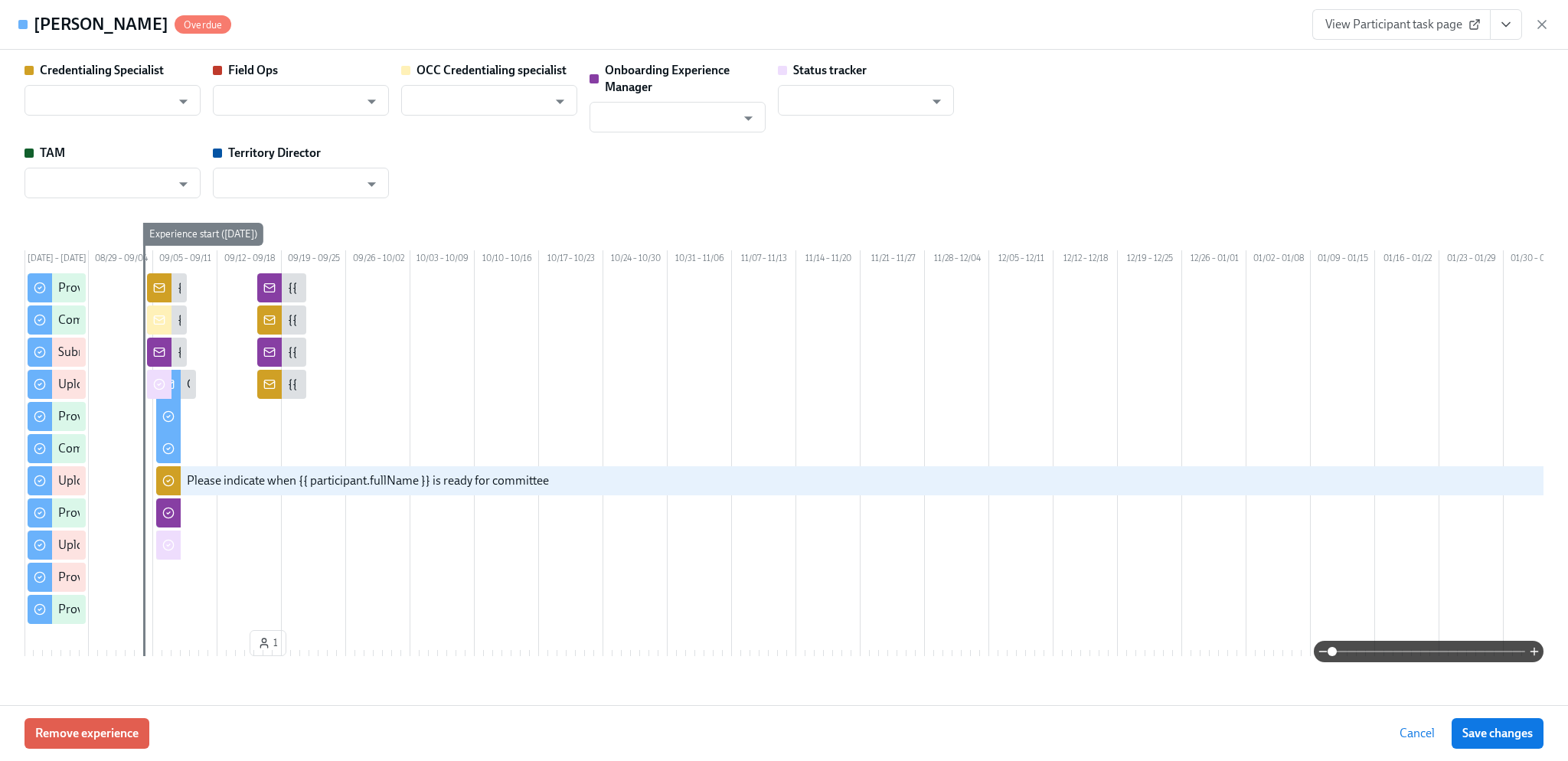
type input "[PERSON_NAME]"
type input "Status Tracker"
type input "[PERSON_NAME]"
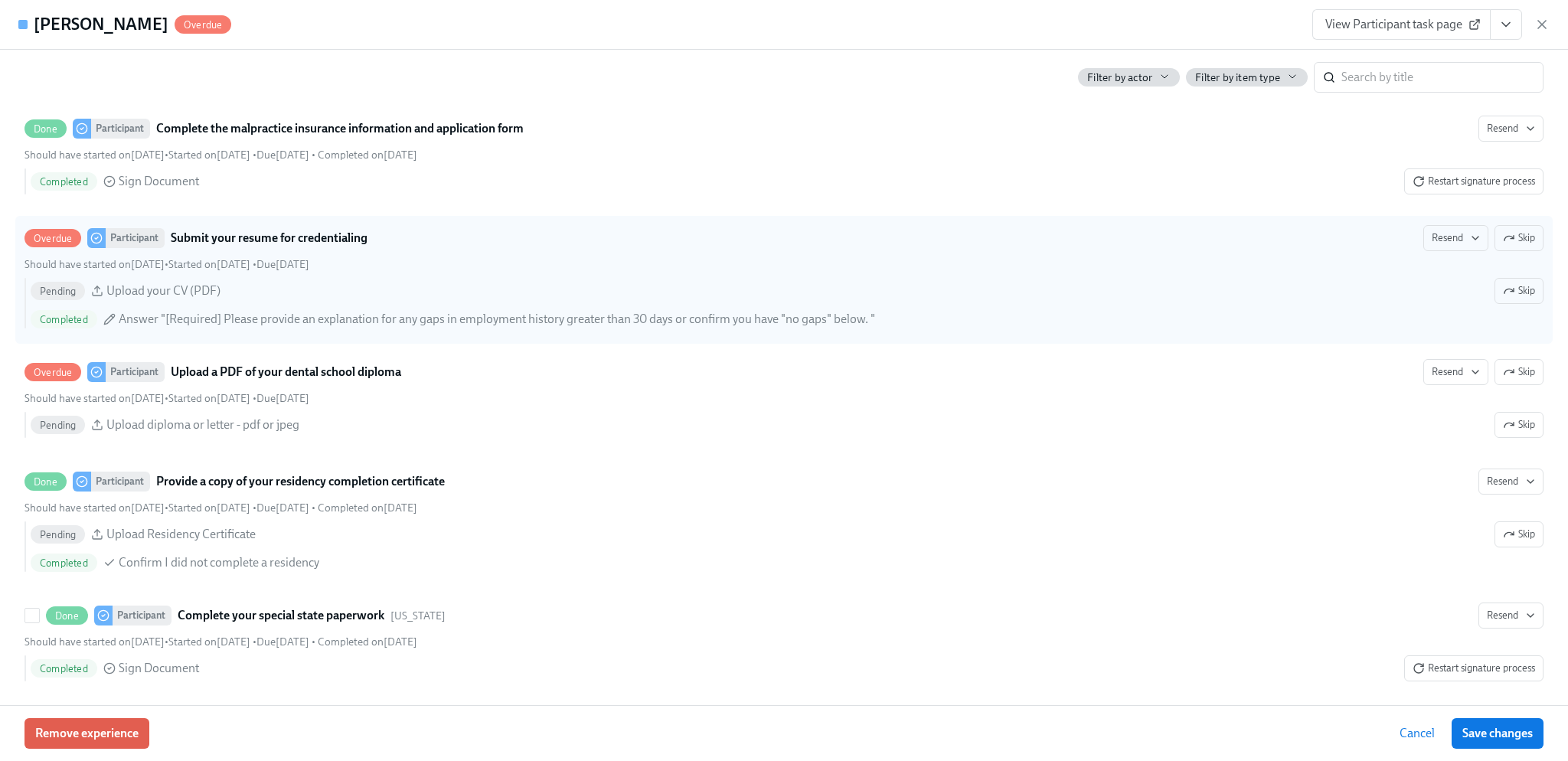
scroll to position [766, 0]
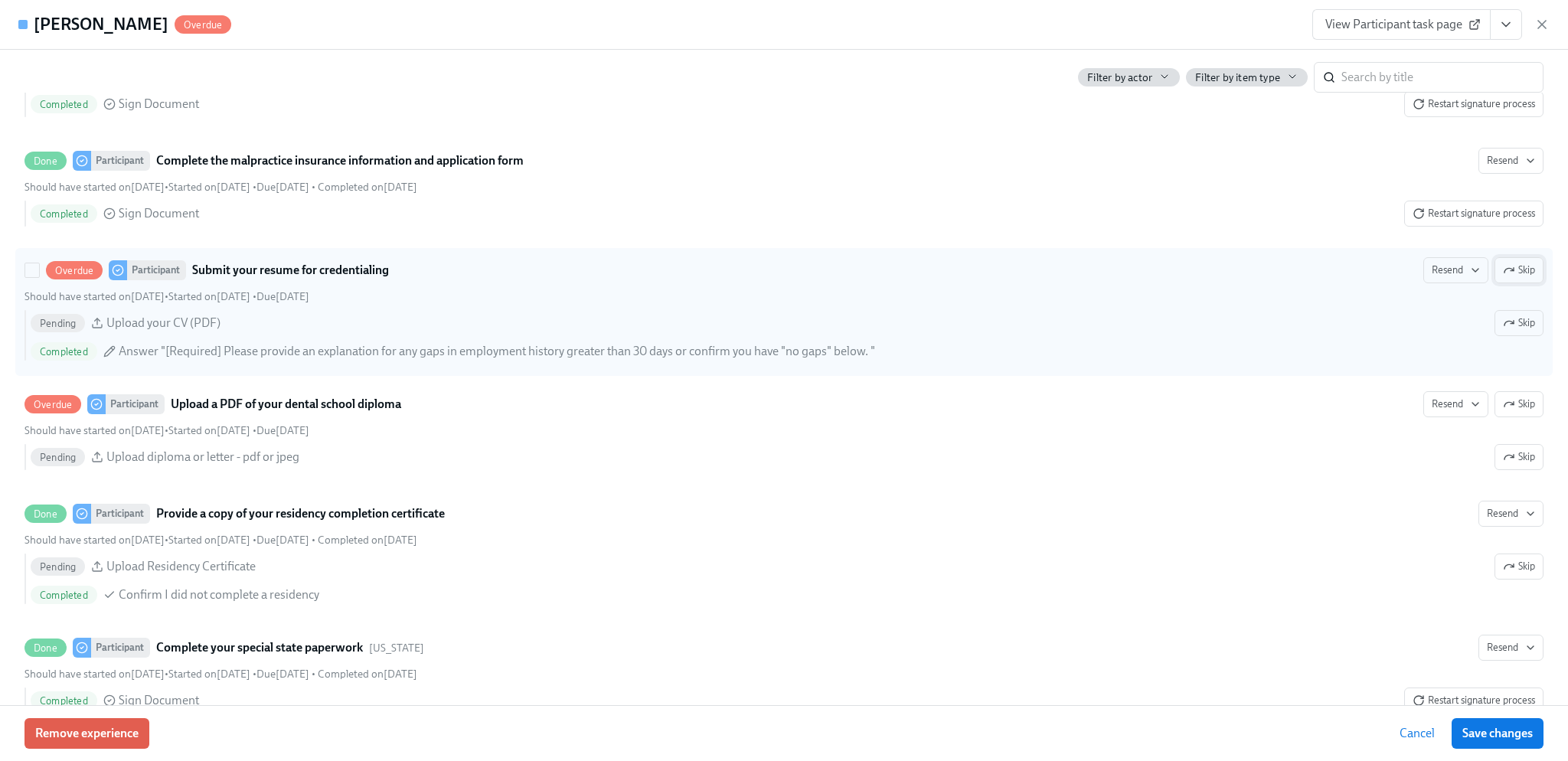
click at [1503, 276] on icon "button" at bounding box center [1509, 270] width 12 height 12
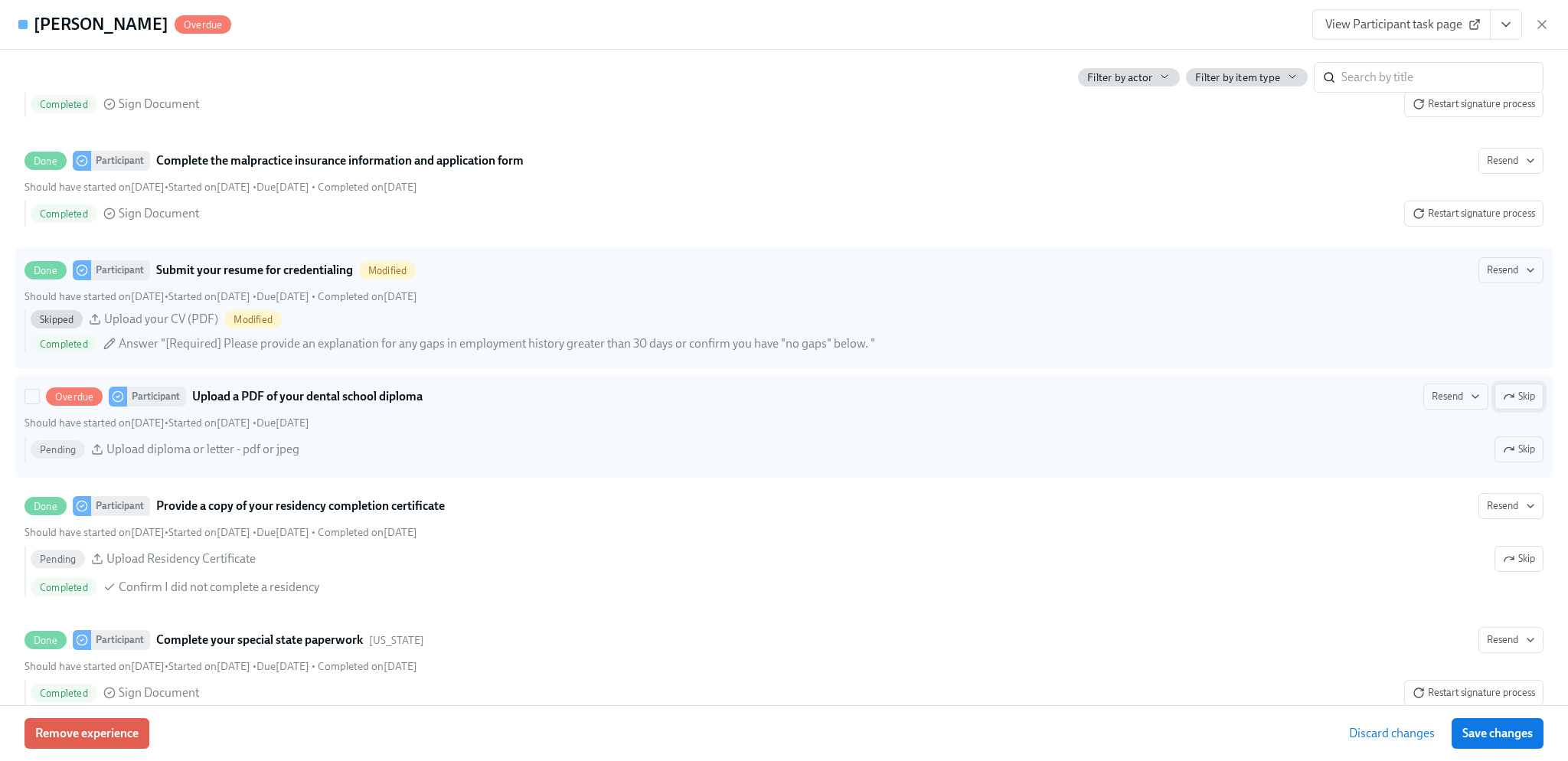
click at [1503, 403] on icon "button" at bounding box center [1509, 396] width 12 height 12
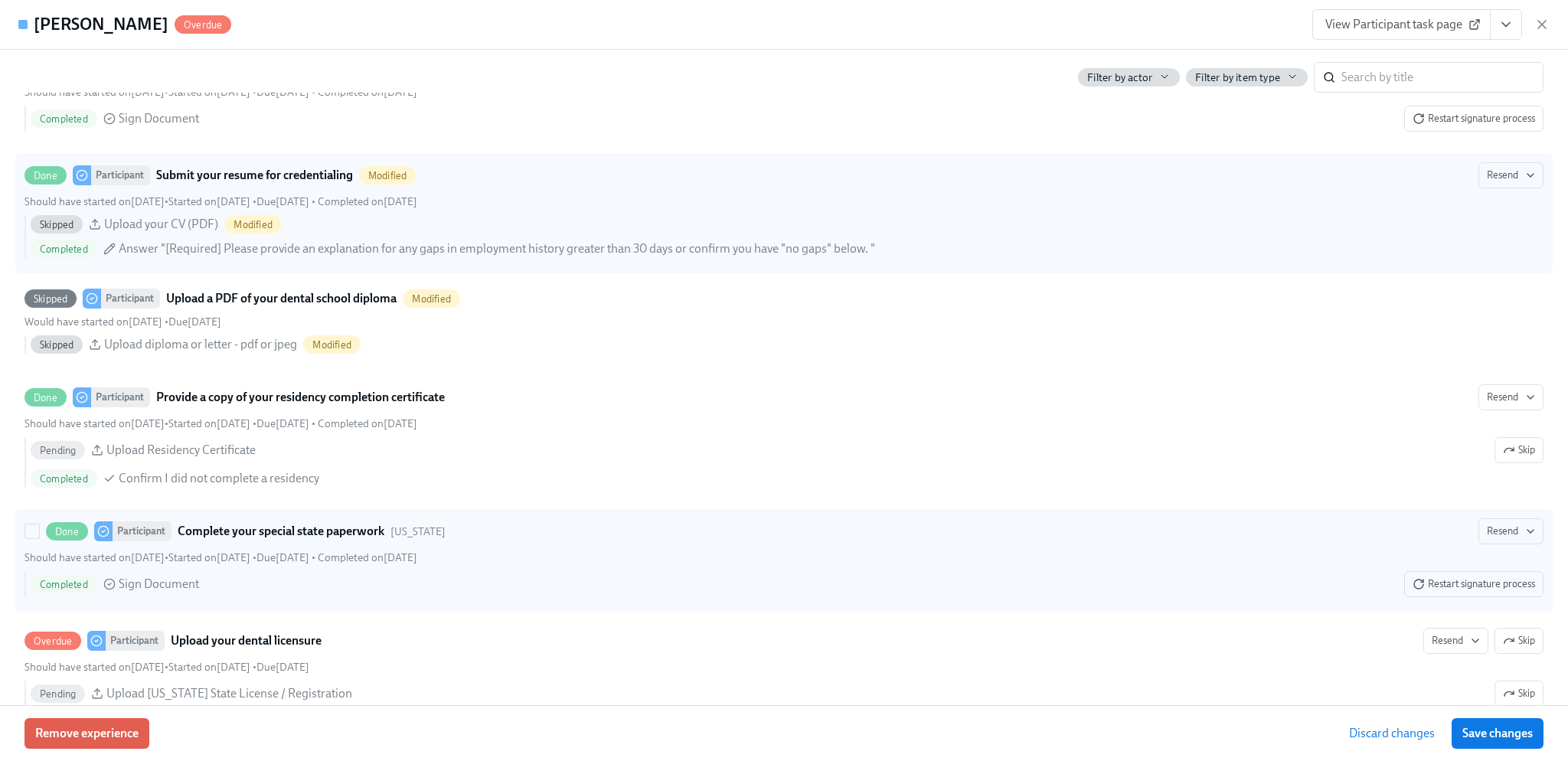
scroll to position [1072, 0]
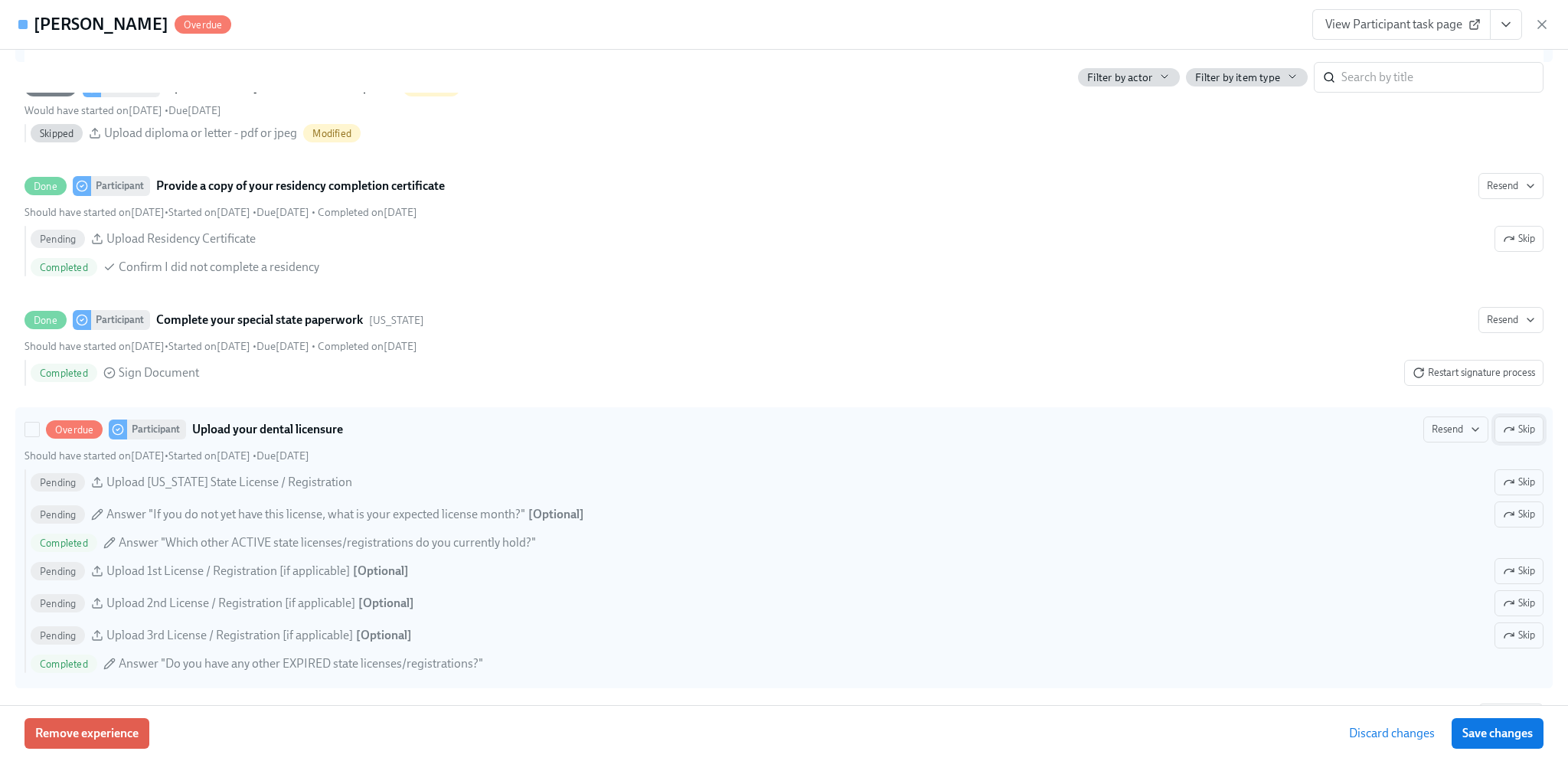
click at [1503, 436] on icon "button" at bounding box center [1509, 429] width 12 height 12
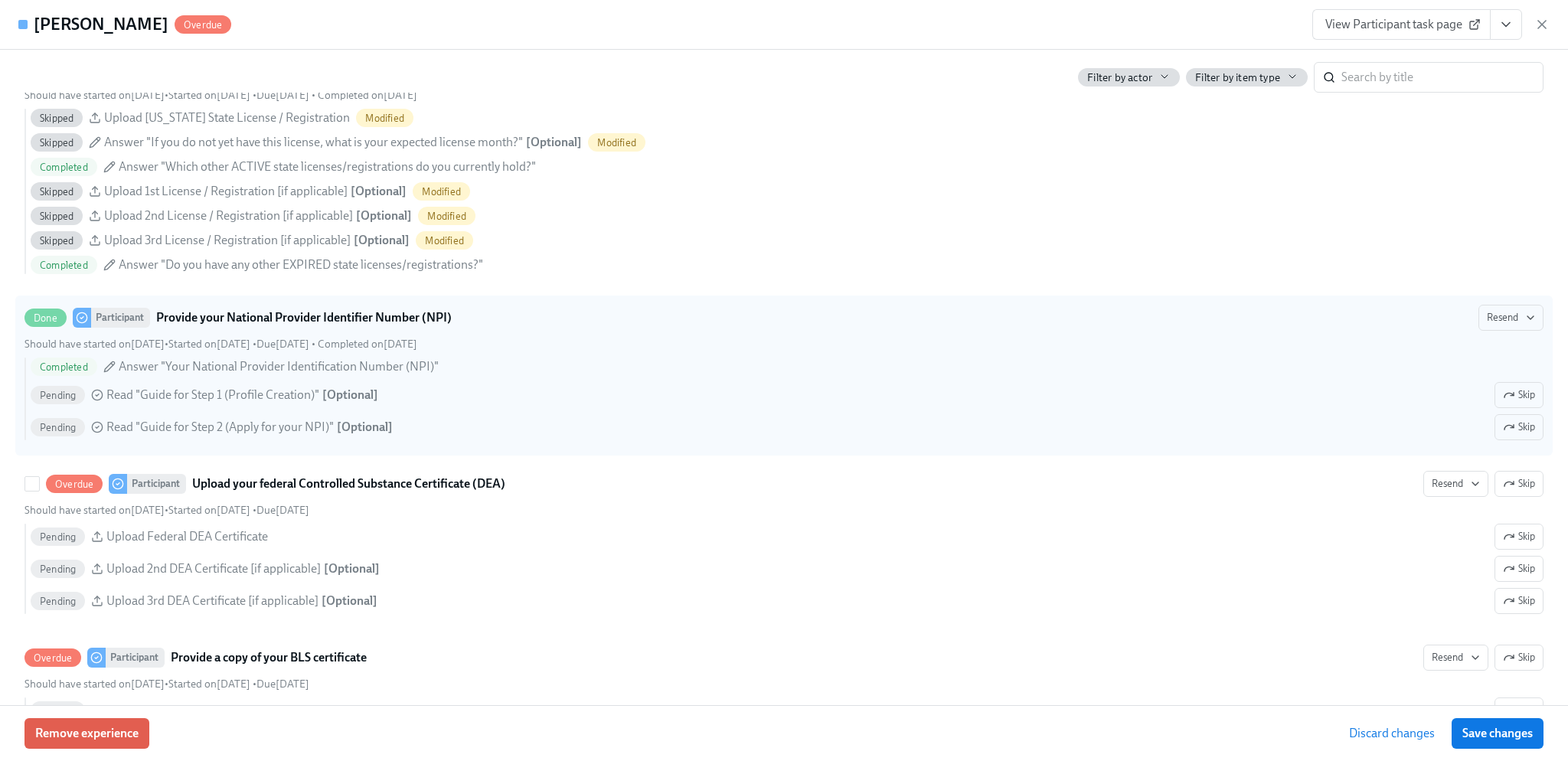
scroll to position [1531, 0]
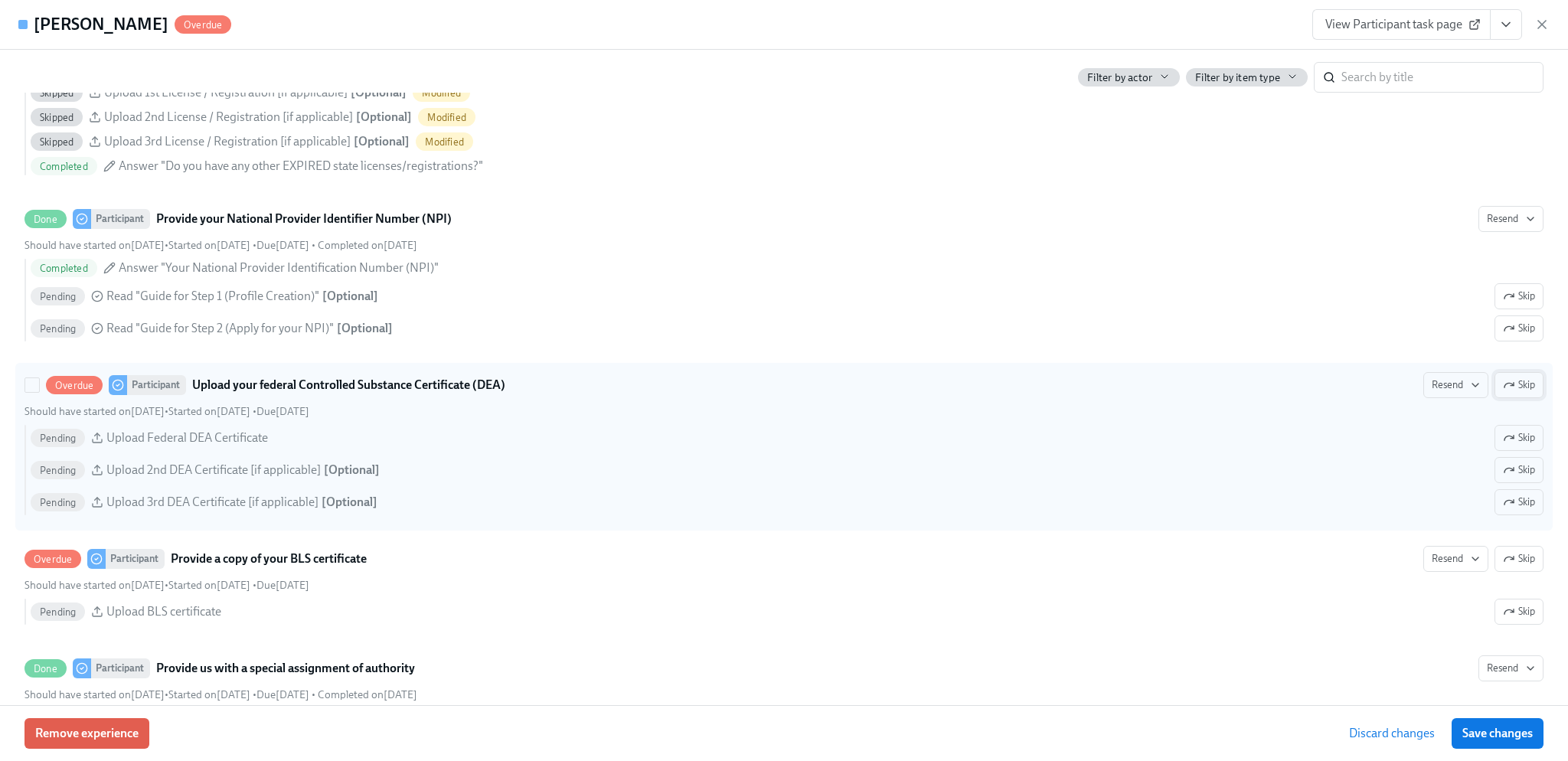
click at [1516, 392] on span "Skip" at bounding box center [1519, 384] width 32 height 15
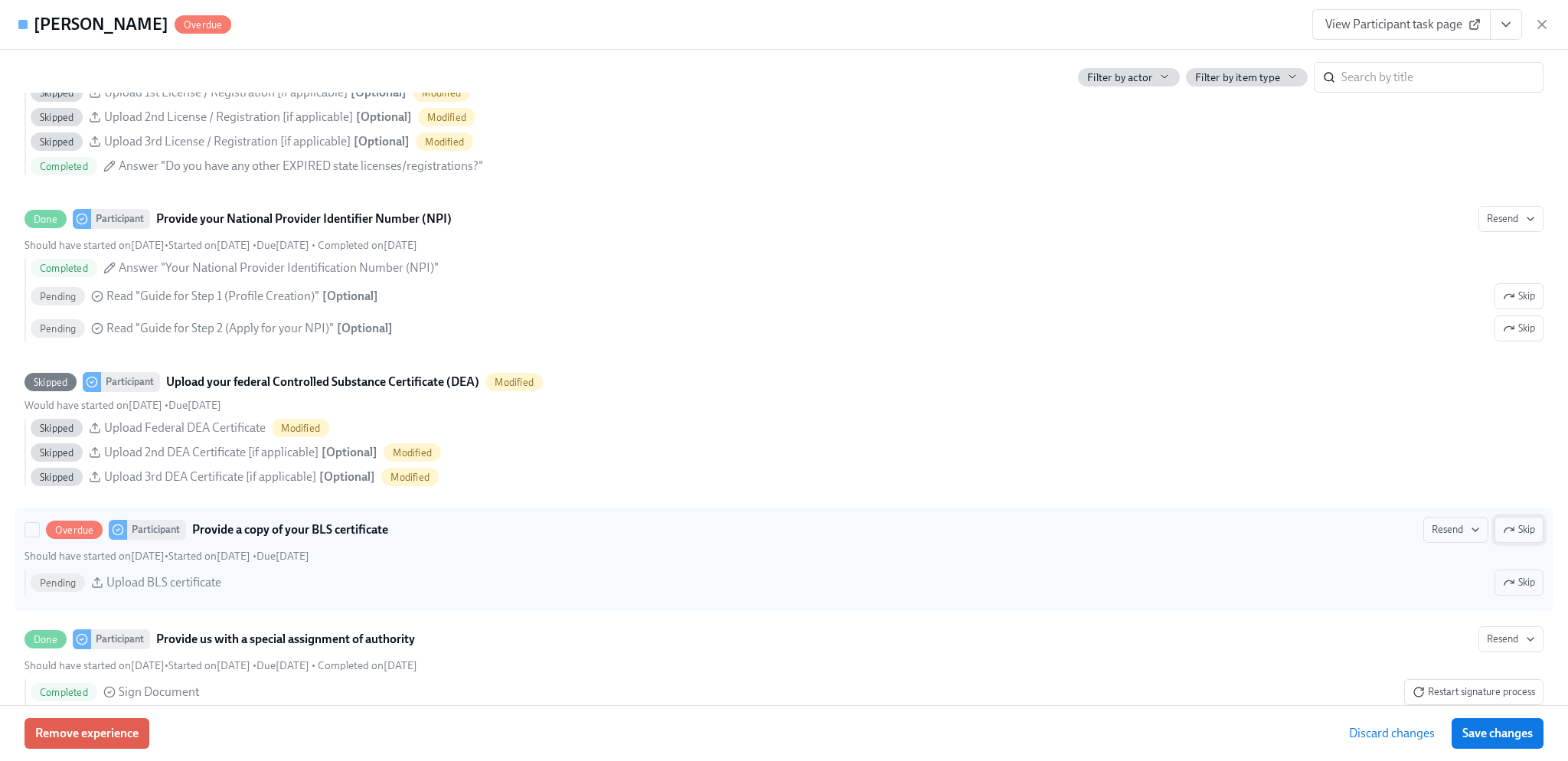
click at [1510, 531] on icon "button" at bounding box center [1512, 529] width 3 height 3
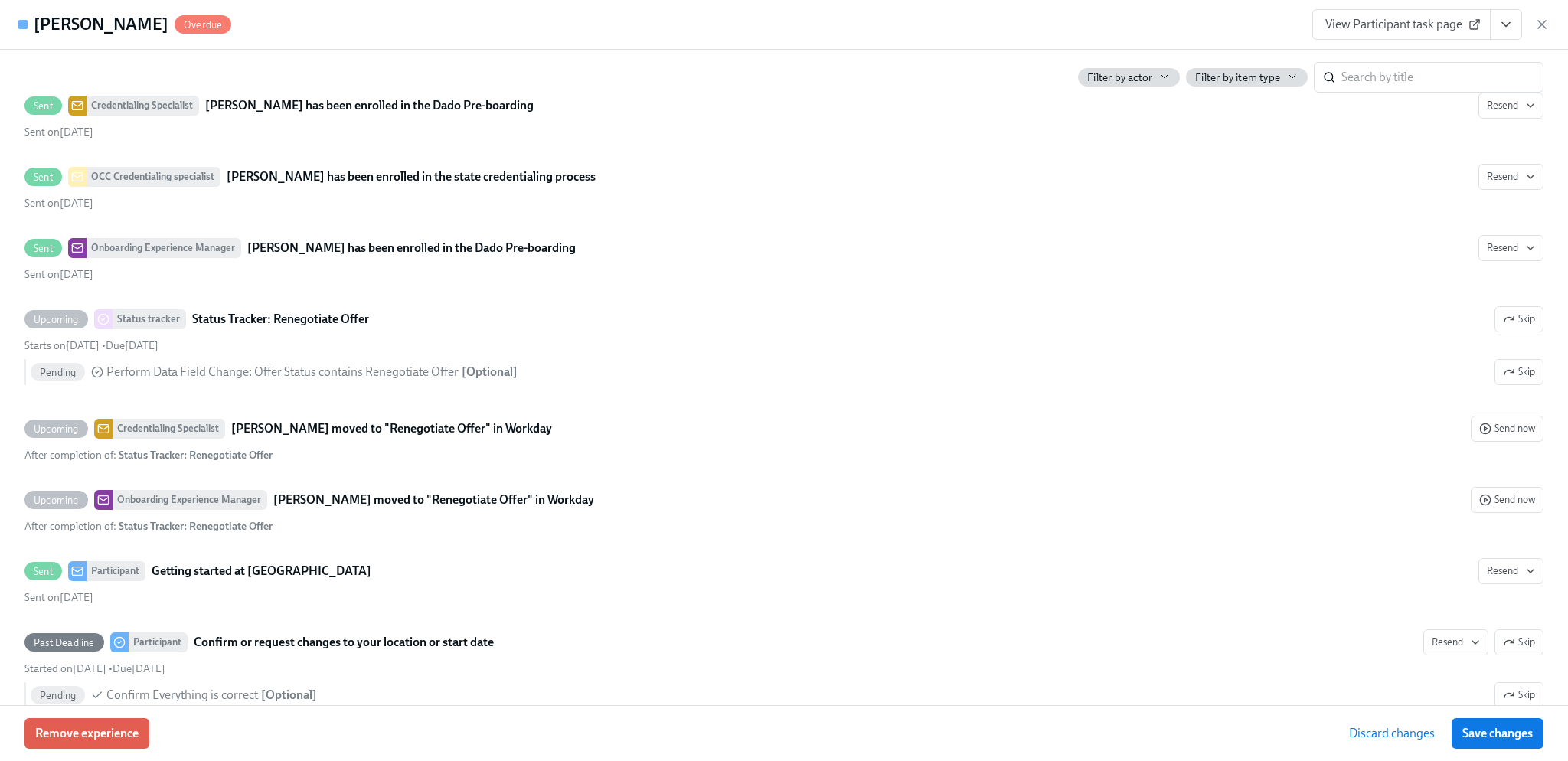
scroll to position [3215, 0]
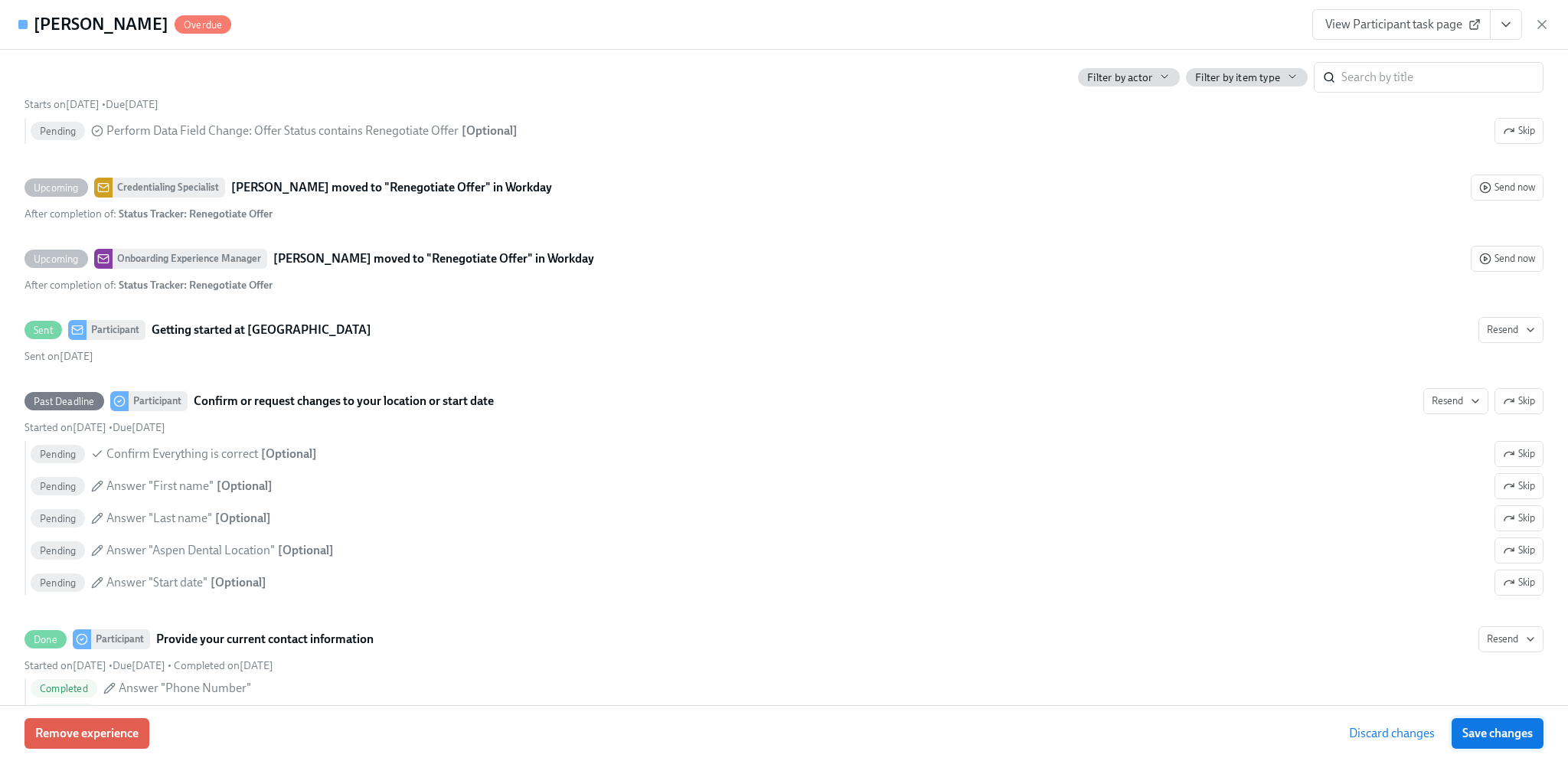
click at [1506, 725] on span "Save changes" at bounding box center [1497, 733] width 70 height 15
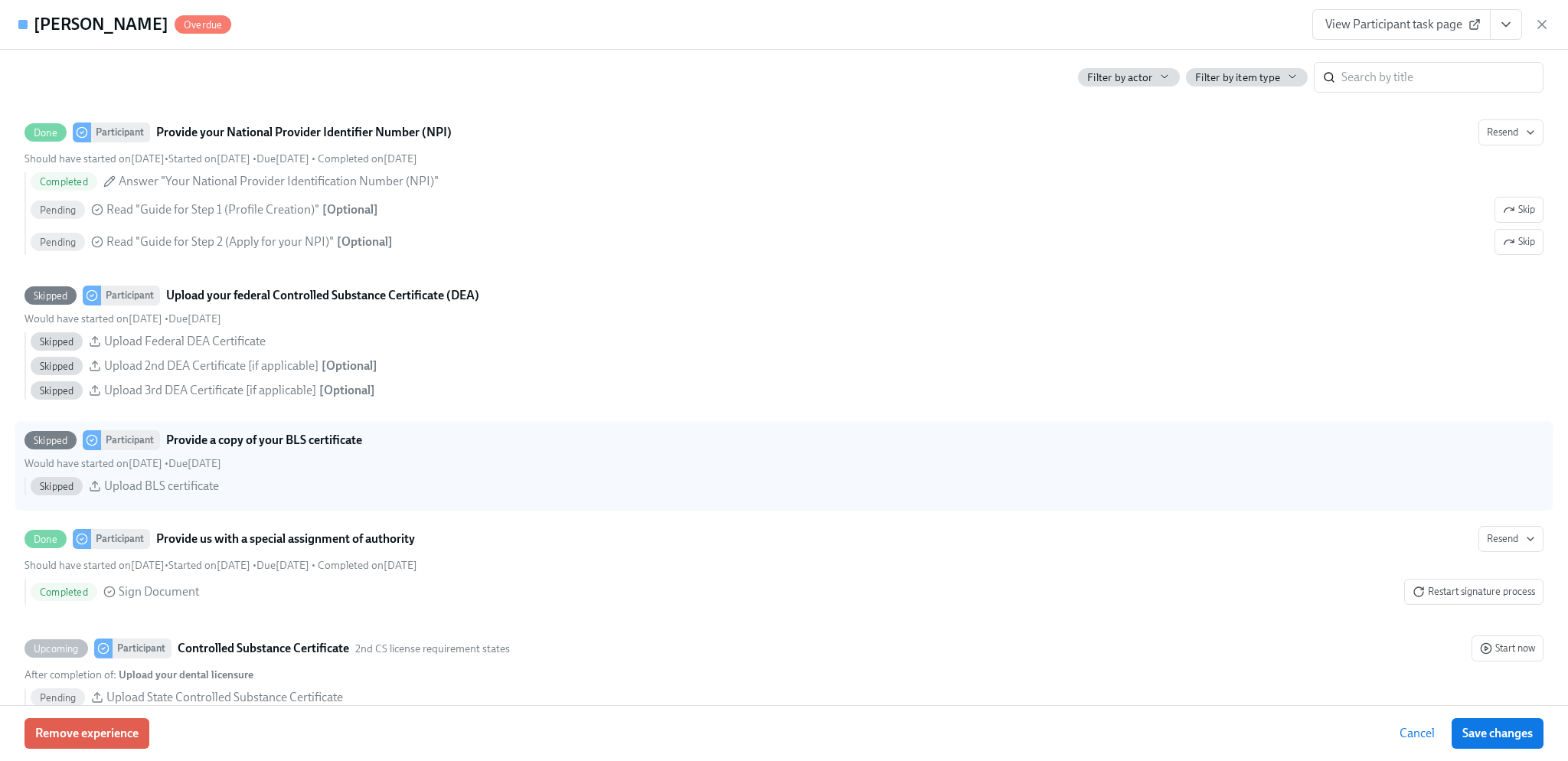
scroll to position [1455, 0]
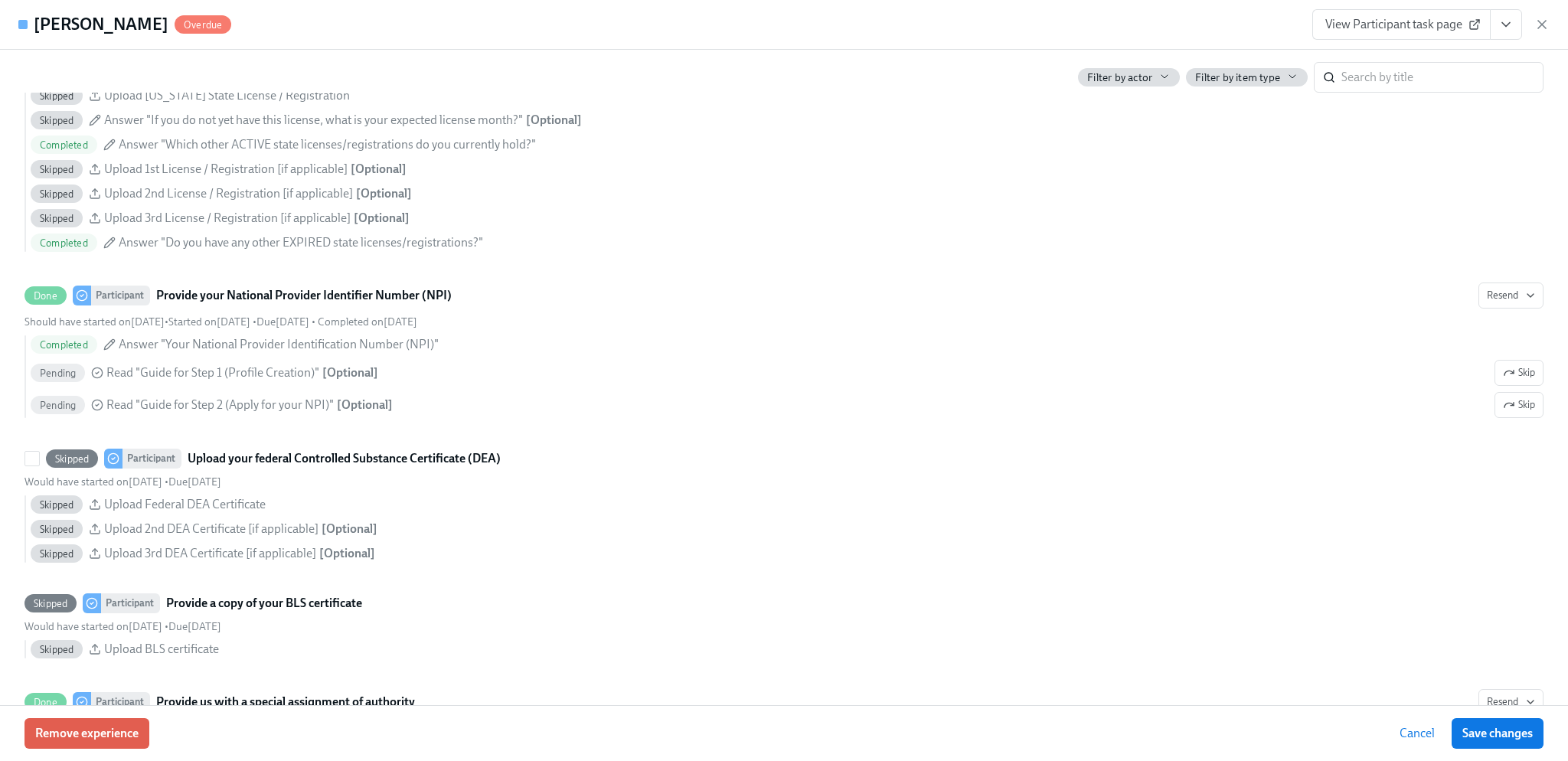
drag, startPoint x: 1054, startPoint y: 542, endPoint x: 1017, endPoint y: 596, distance: 65.5
click at [1054, 538] on div "Skipped Upload 2nd DEA Certificate [if applicable] [ Optional ]" at bounding box center [787, 528] width 1513 height 18
click at [39, 465] on input "Skipped Participant Upload your federal Controlled Substance Certificate (DEA) …" at bounding box center [32, 458] width 13 height 13
checkbox input "true"
